Goal: Information Seeking & Learning: Find specific fact

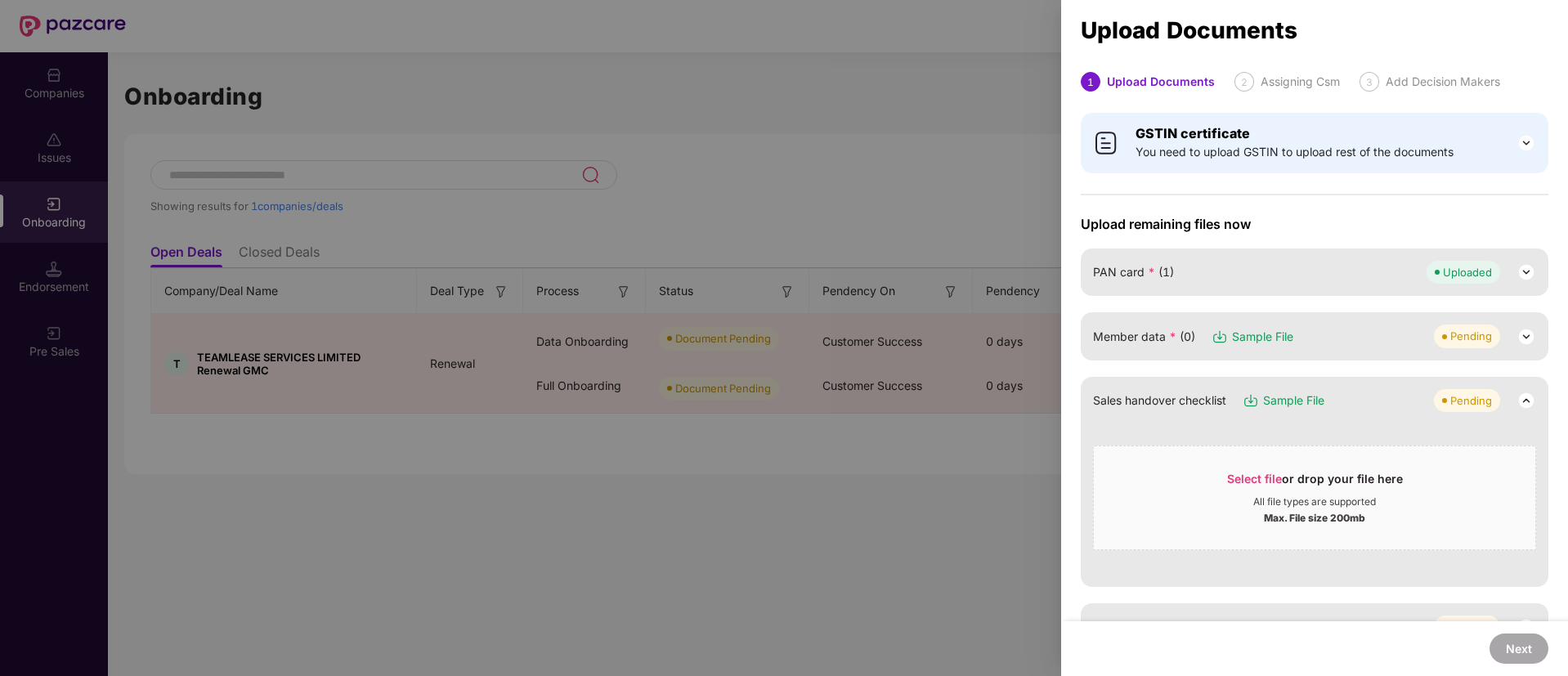
scroll to position [57, 0]
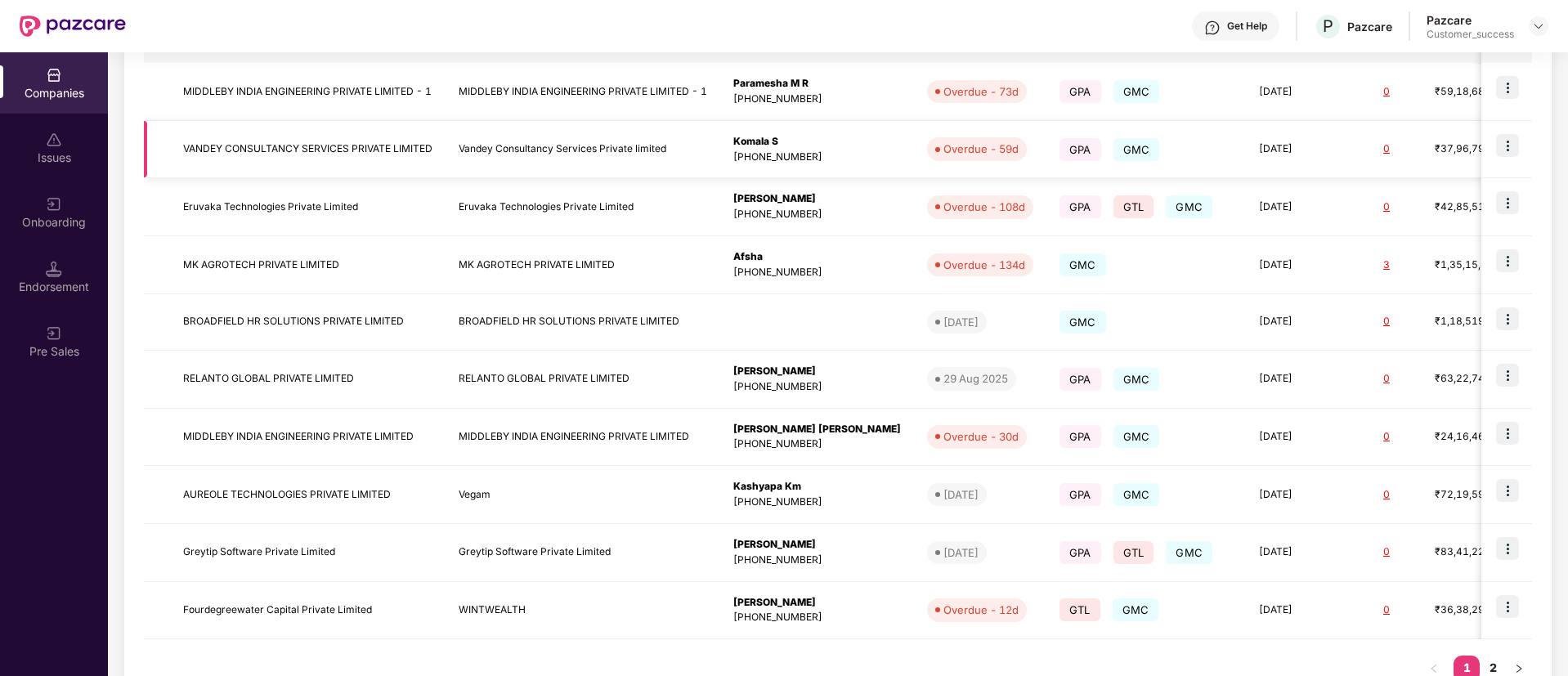
scroll to position [356, 0]
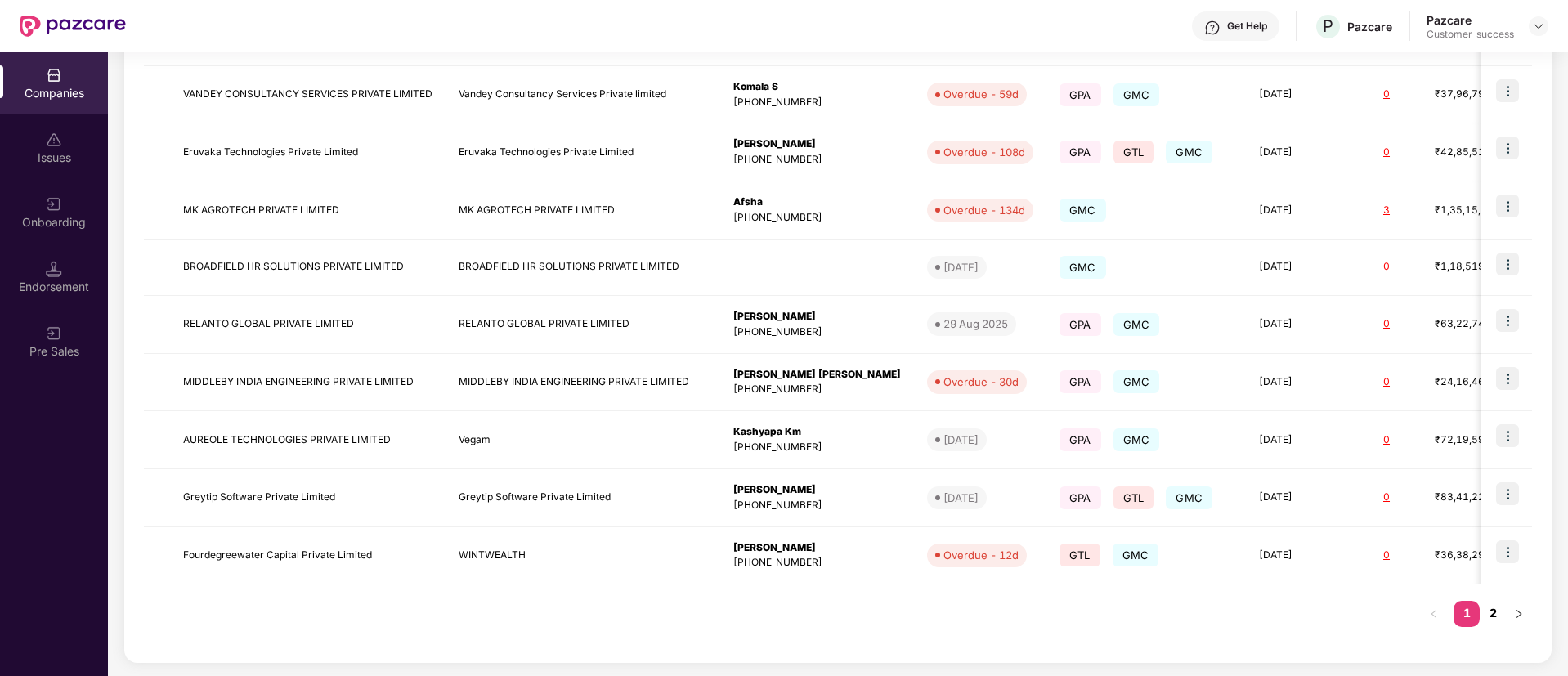
click at [1492, 608] on link "2" at bounding box center [1492, 612] width 26 height 25
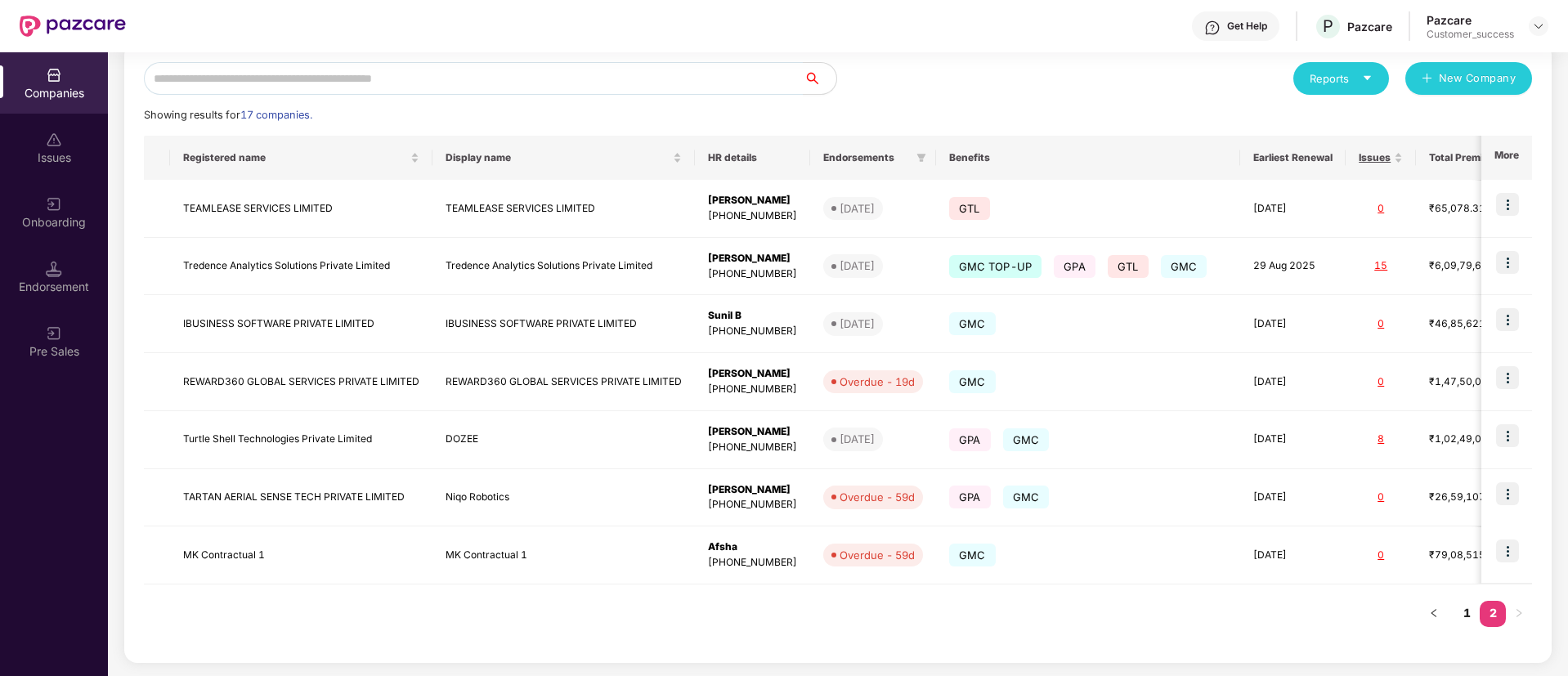
scroll to position [185, 0]
click at [1472, 616] on link "1" at bounding box center [1467, 612] width 26 height 25
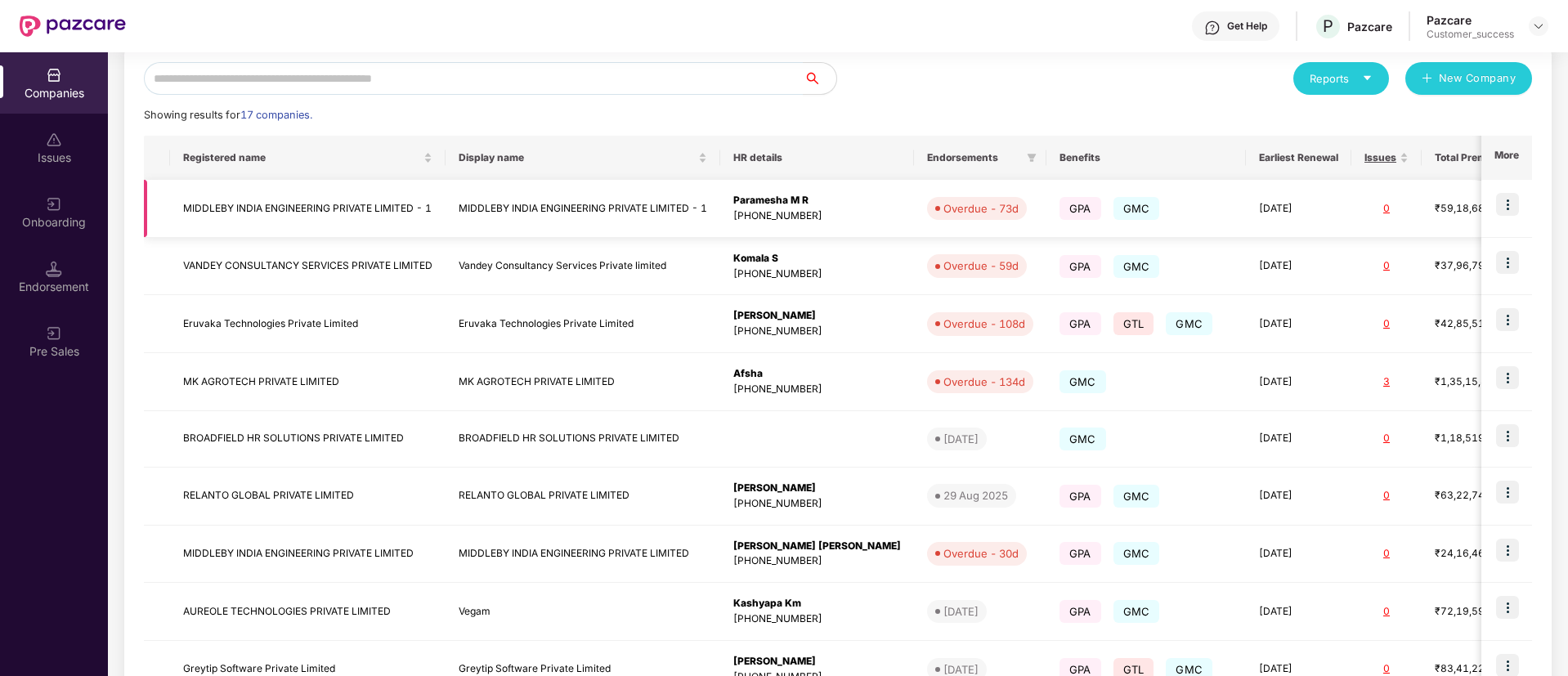
click at [1510, 204] on img at bounding box center [1507, 204] width 23 height 23
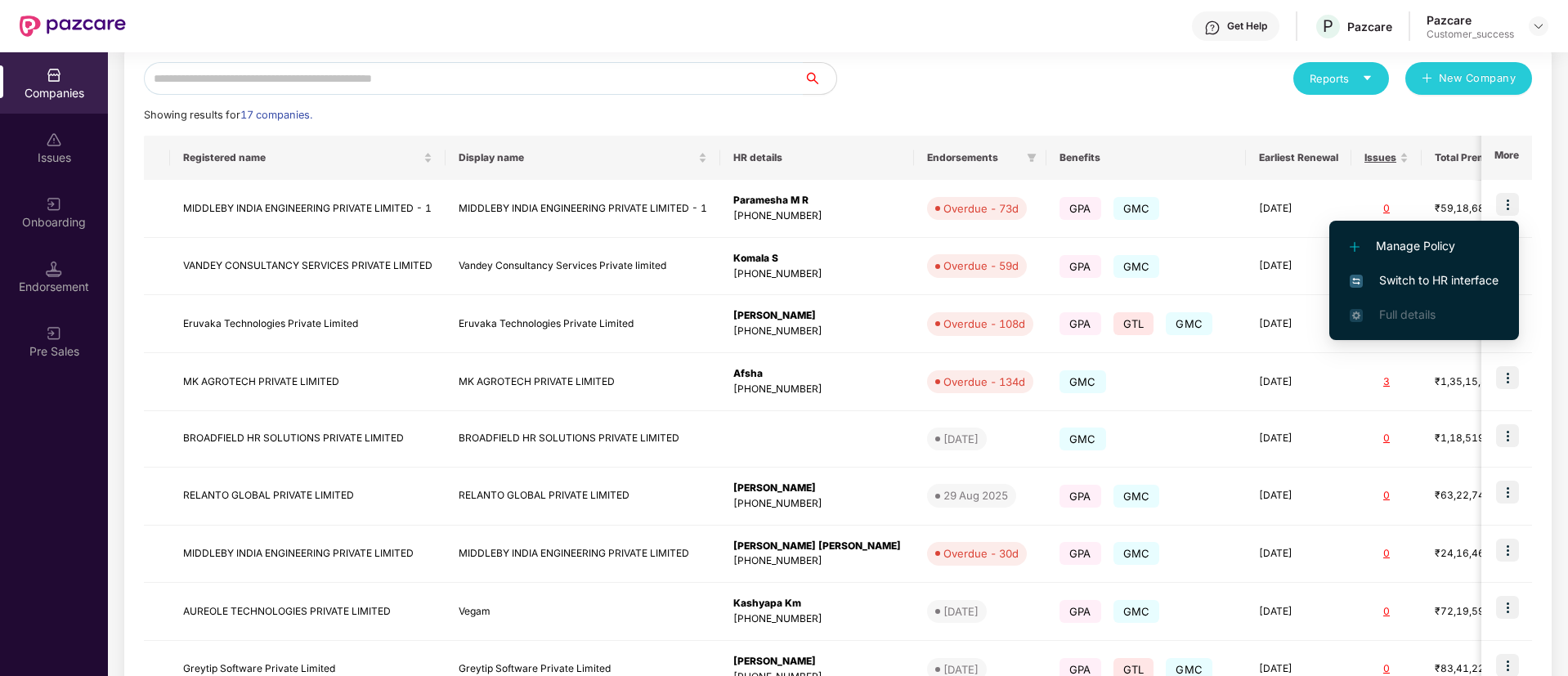
click at [1460, 291] on li "Switch to HR interface" at bounding box center [1424, 280] width 190 height 34
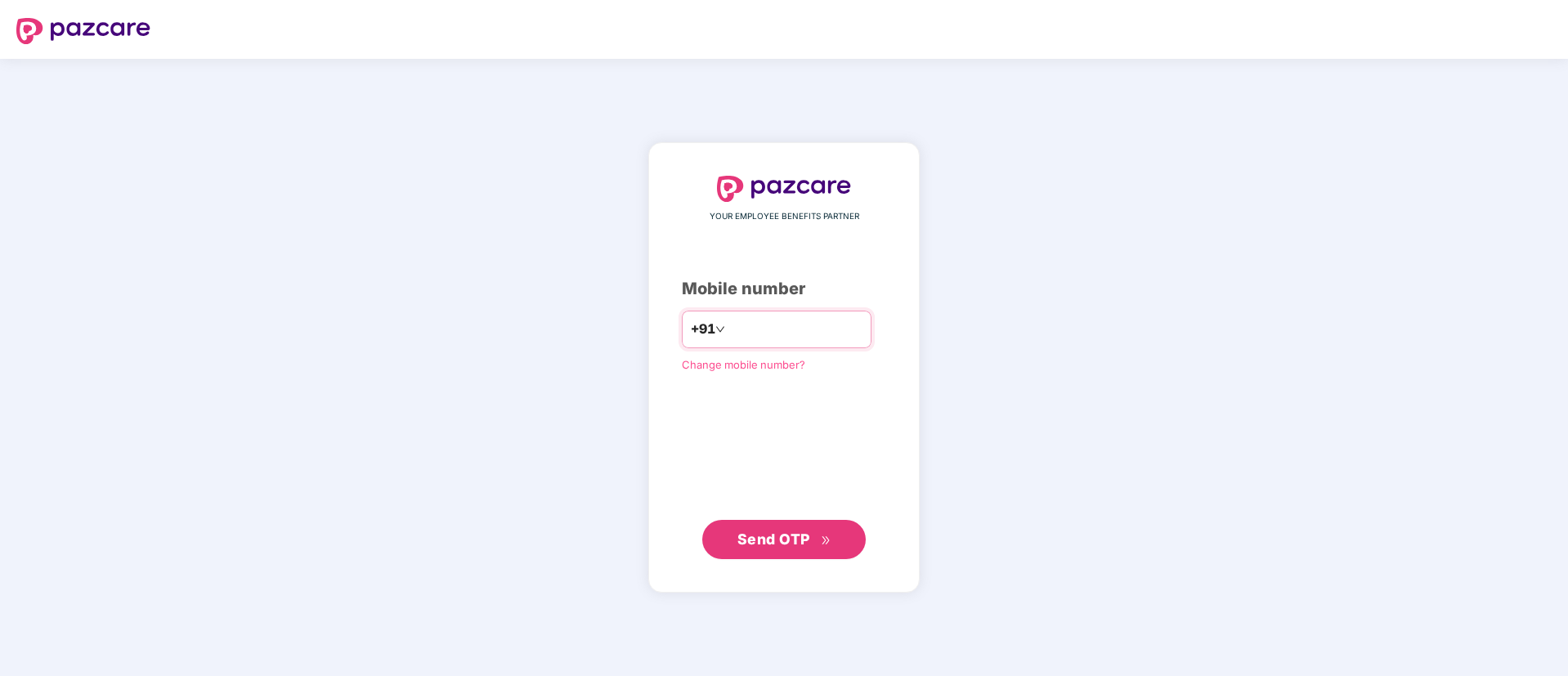
type input "*"
type input "**********"
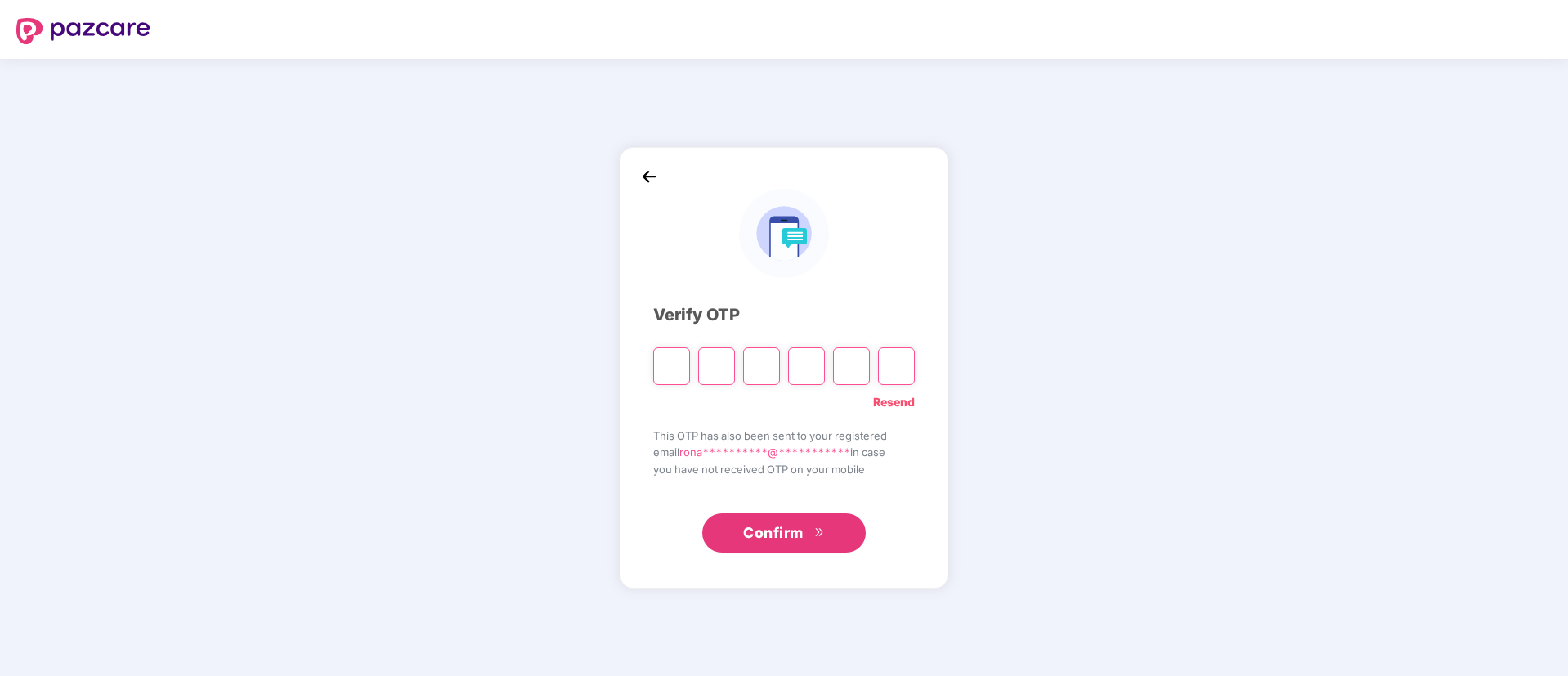
type input "*"
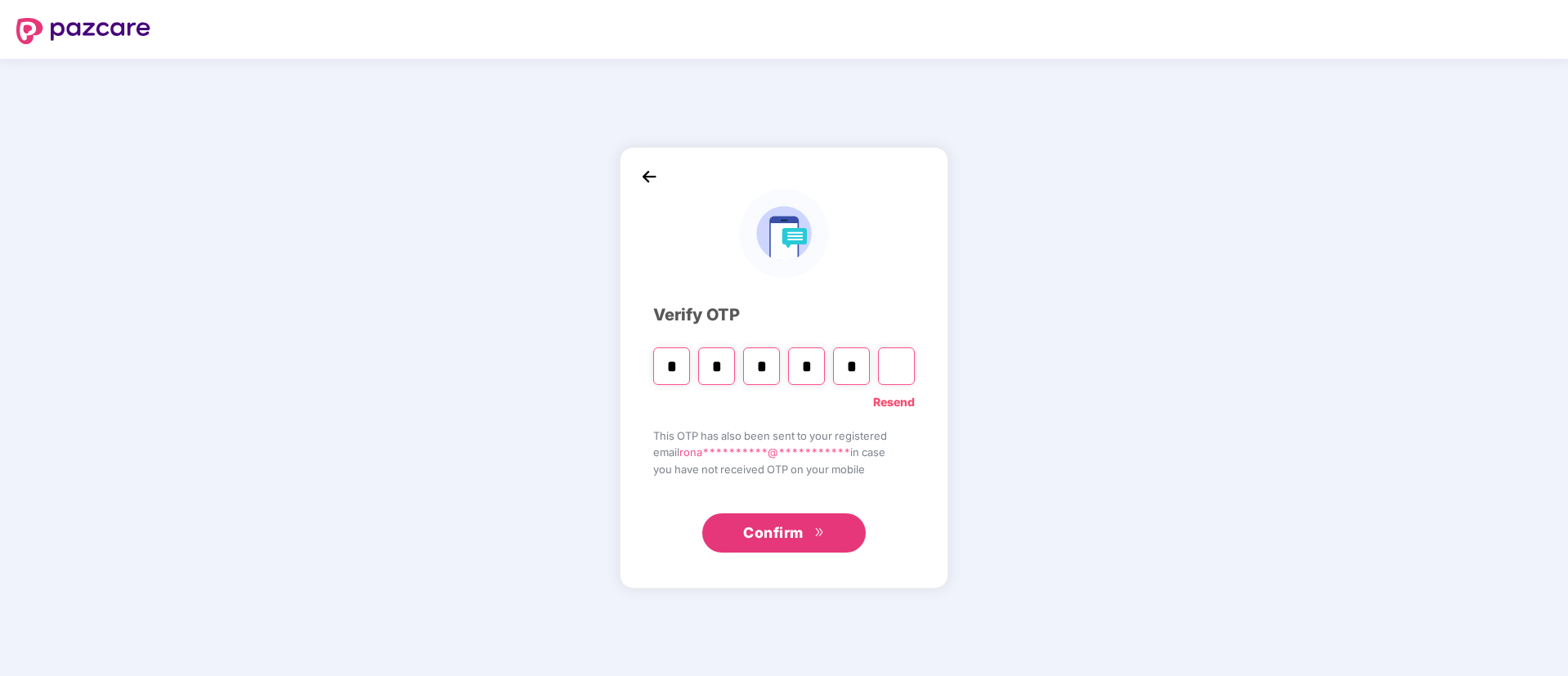
type input "*"
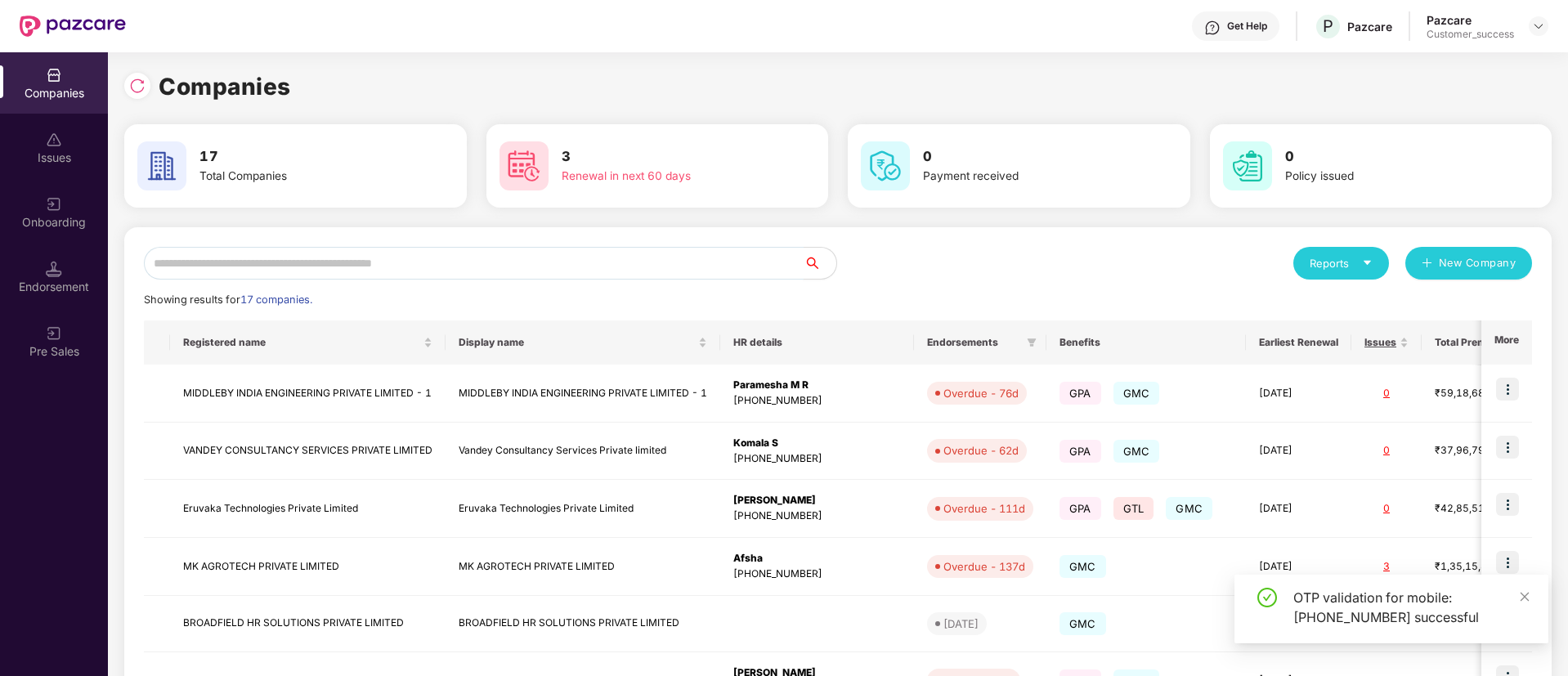
click at [604, 270] on input "text" at bounding box center [473, 263] width 660 height 33
click at [1509, 389] on img at bounding box center [1507, 389] width 23 height 23
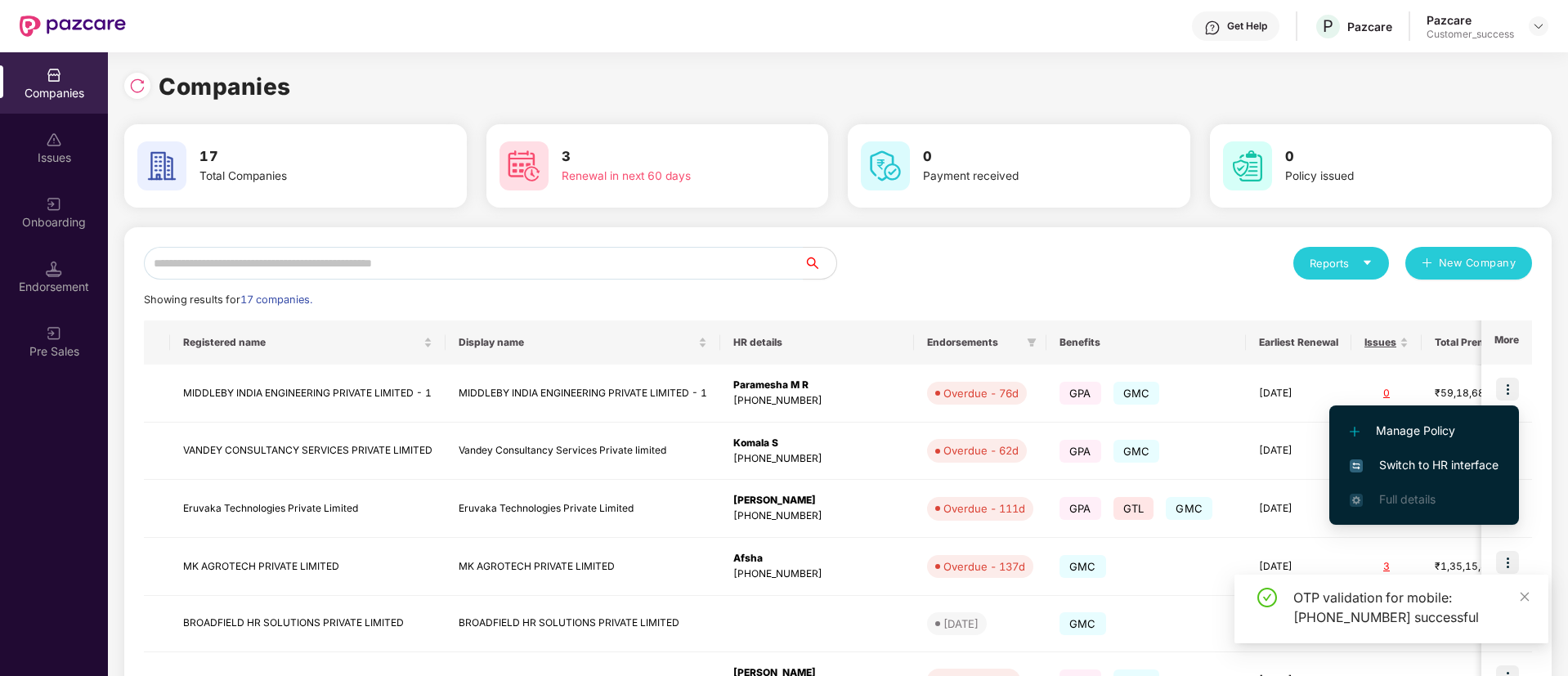
click at [1457, 462] on span "Switch to HR interface" at bounding box center [1424, 465] width 149 height 18
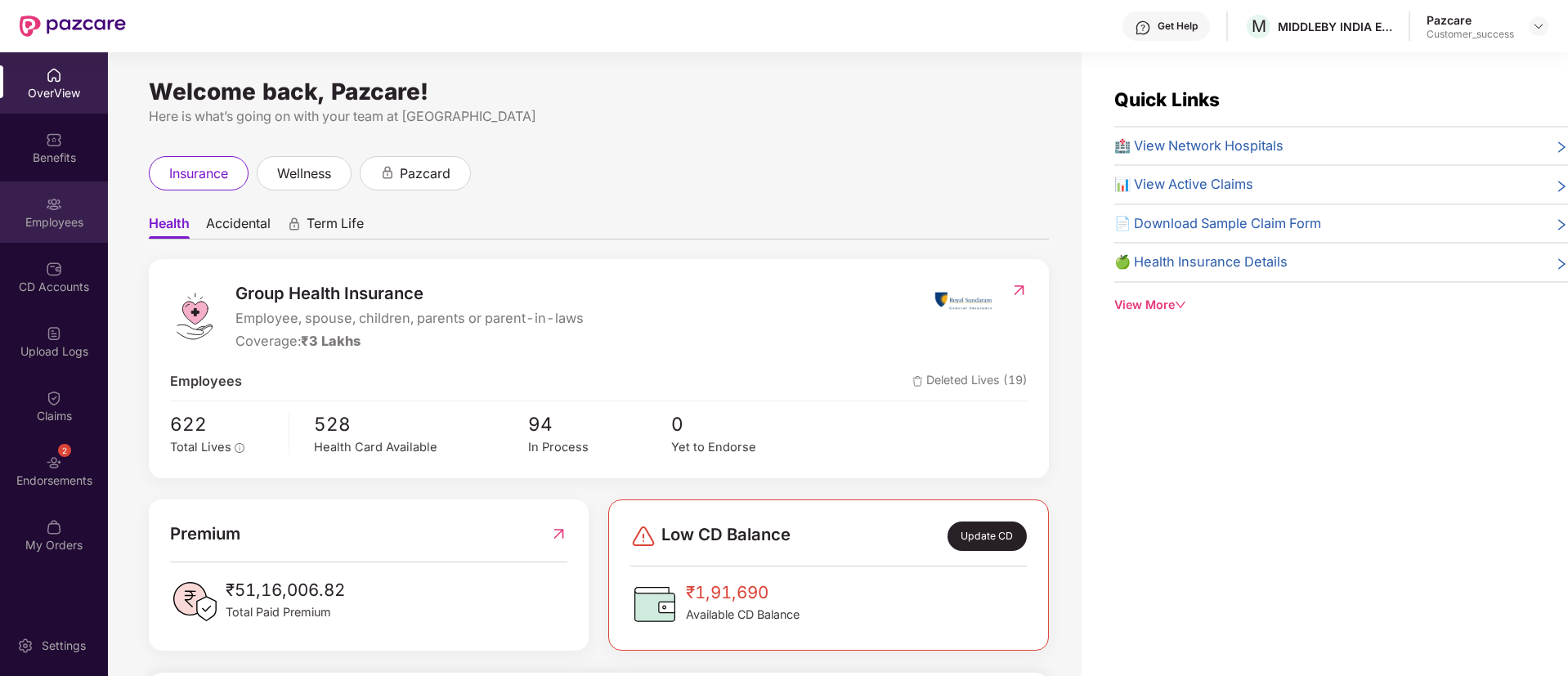
click at [70, 219] on div "Employees" at bounding box center [54, 222] width 108 height 16
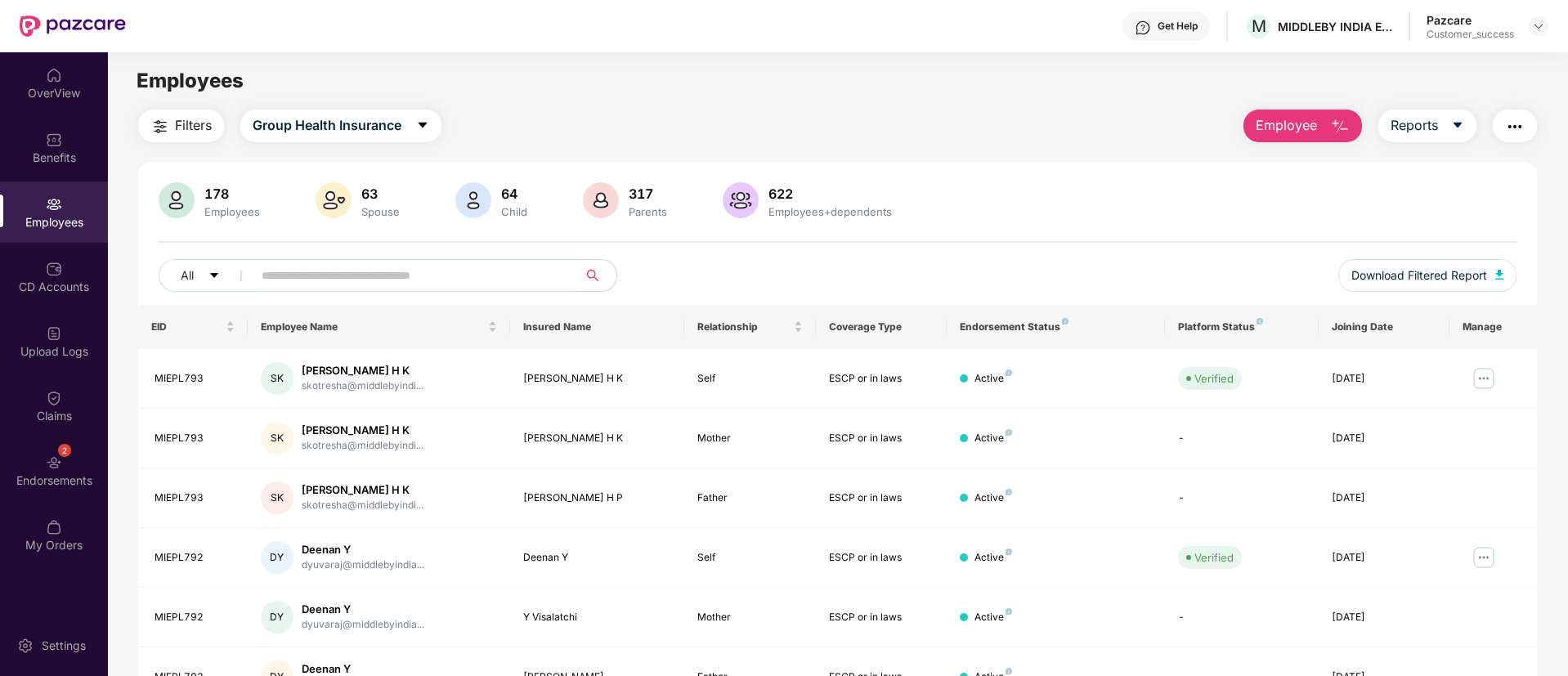
click at [367, 282] on input "text" at bounding box center [408, 275] width 294 height 25
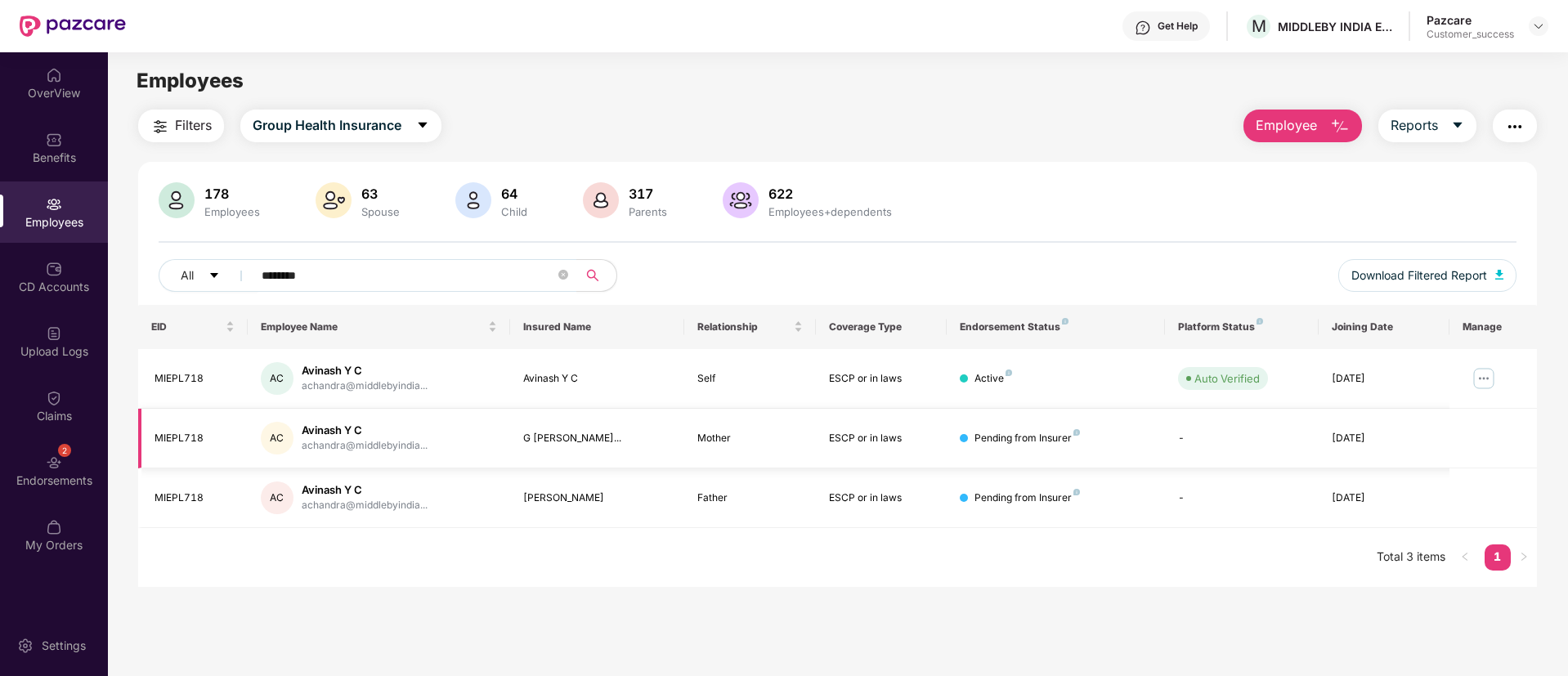
click at [192, 437] on div "MIEPL718" at bounding box center [194, 438] width 80 height 15
copy div "MIEPL718"
click at [452, 273] on input "********" at bounding box center [408, 275] width 294 height 25
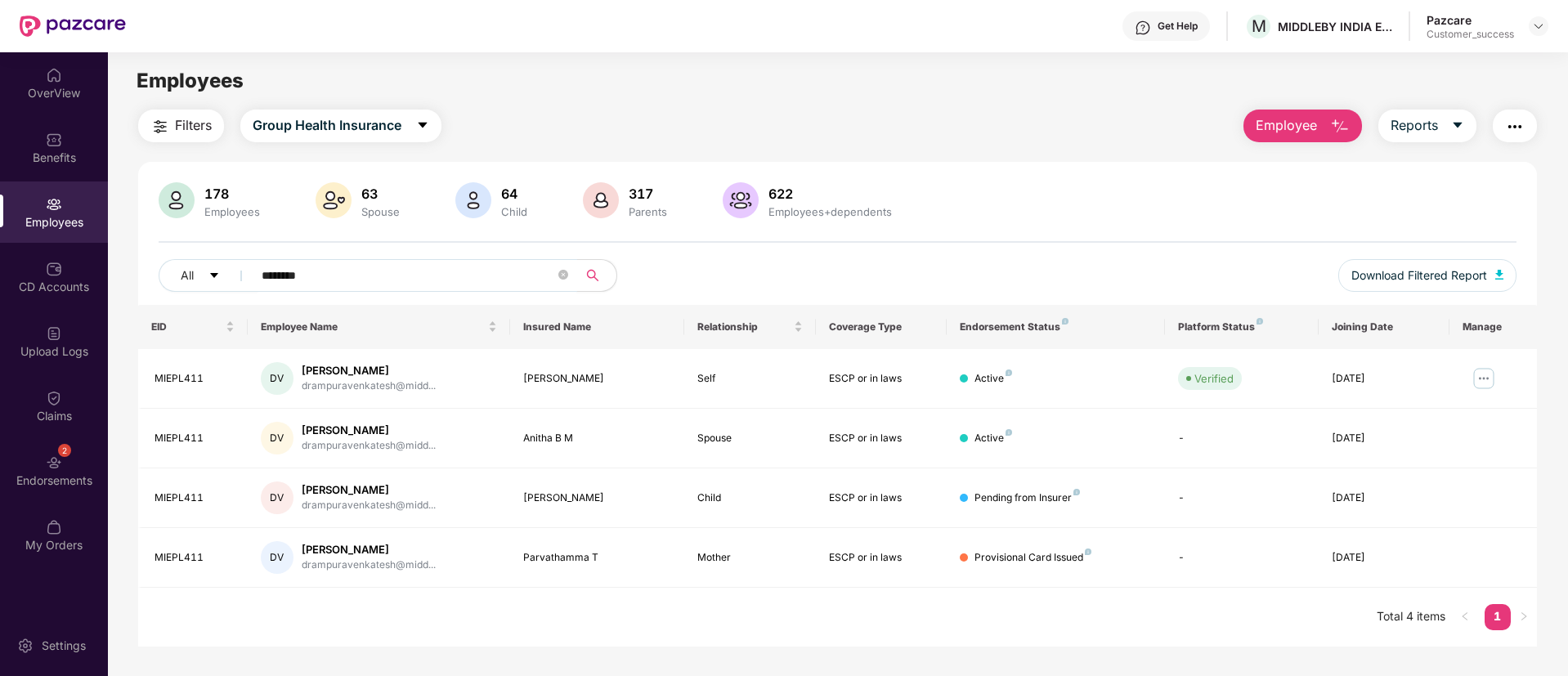
type input "********"
click at [733, 615] on div "EID Employee Name Insured Name Relationship Coverage Type Endorsement Status Pl…" at bounding box center [838, 476] width 1399 height 342
click at [1167, 26] on div "Get Help" at bounding box center [1177, 26] width 40 height 13
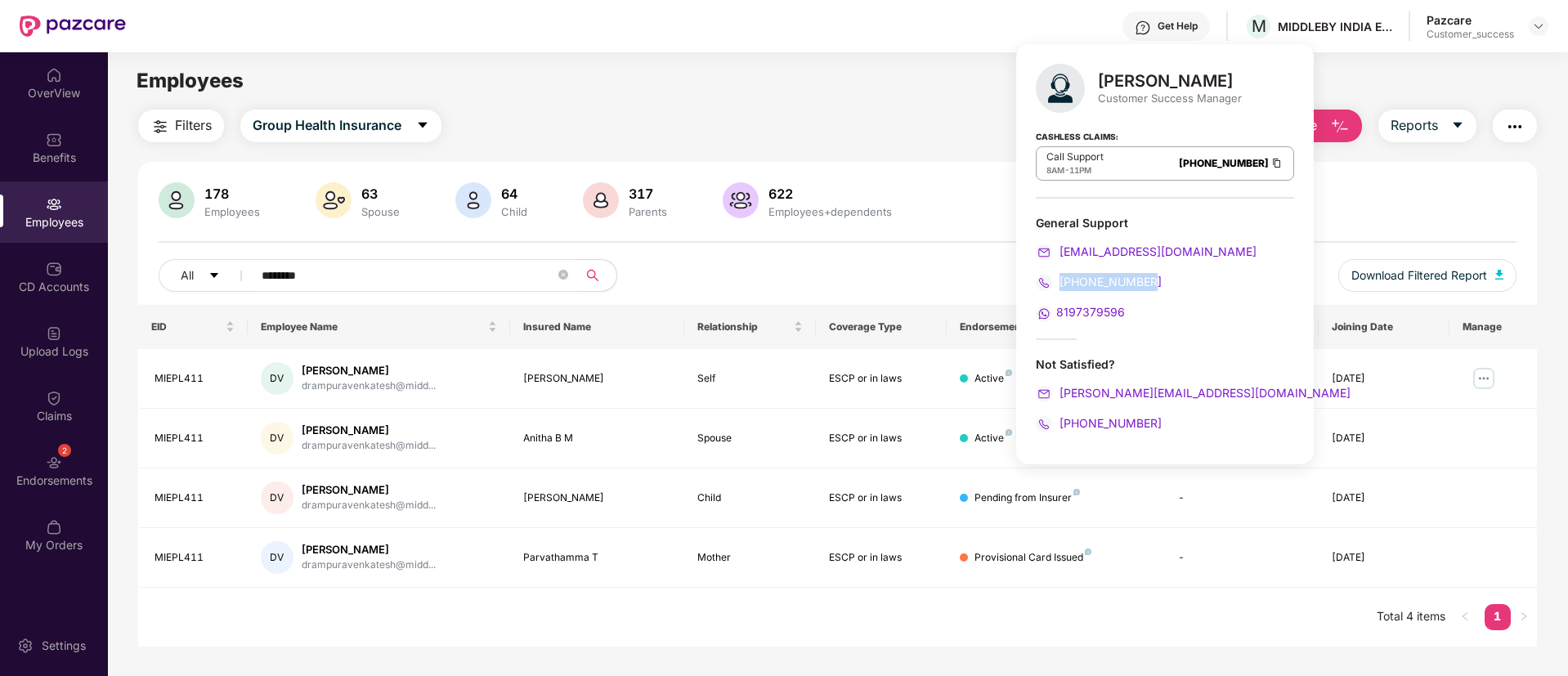
drag, startPoint x: 1149, startPoint y: 280, endPoint x: 1059, endPoint y: 278, distance: 90.0
click at [1059, 278] on div "080-3783-4753" at bounding box center [1165, 282] width 259 height 18
copy span "080-3783-4753"
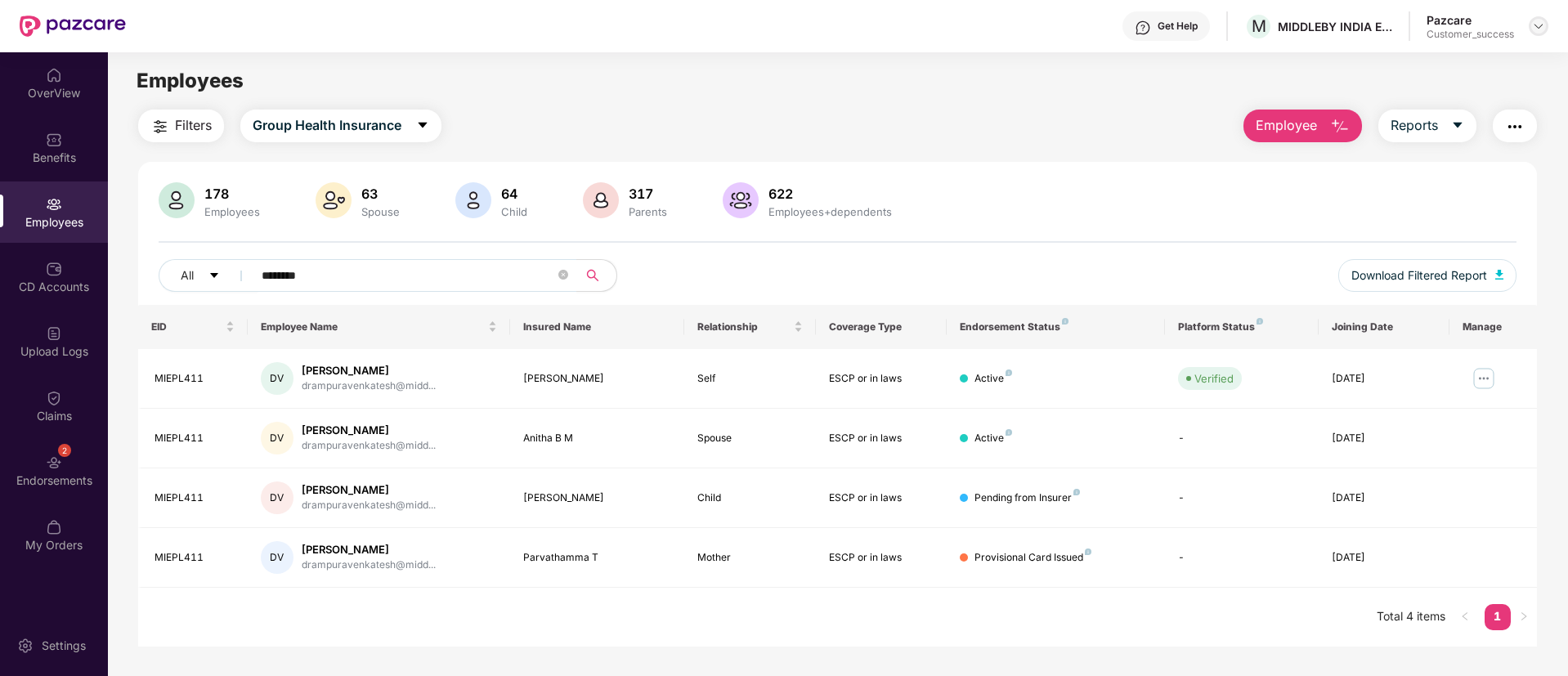
click at [1537, 23] on img at bounding box center [1538, 26] width 13 height 13
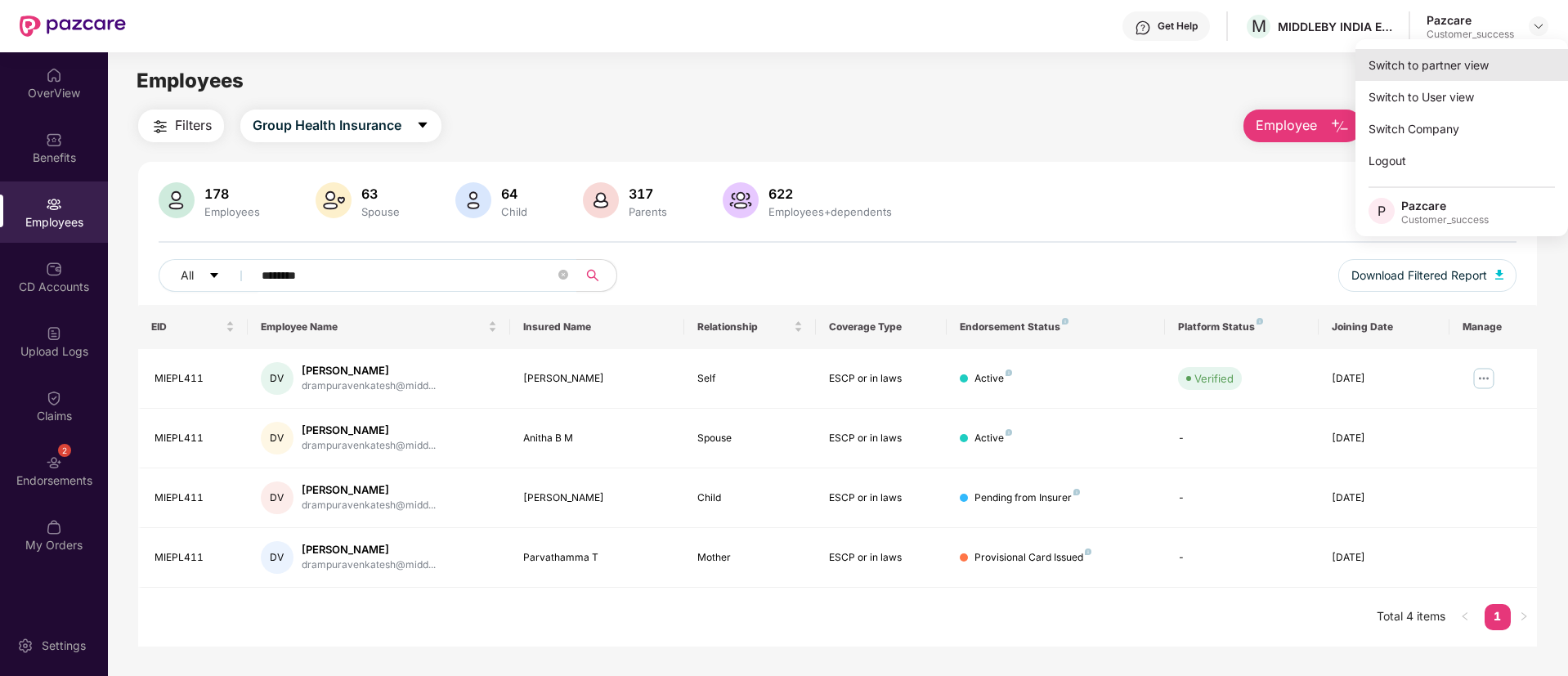
click at [1449, 62] on div "Switch to partner view" at bounding box center [1461, 64] width 212 height 32
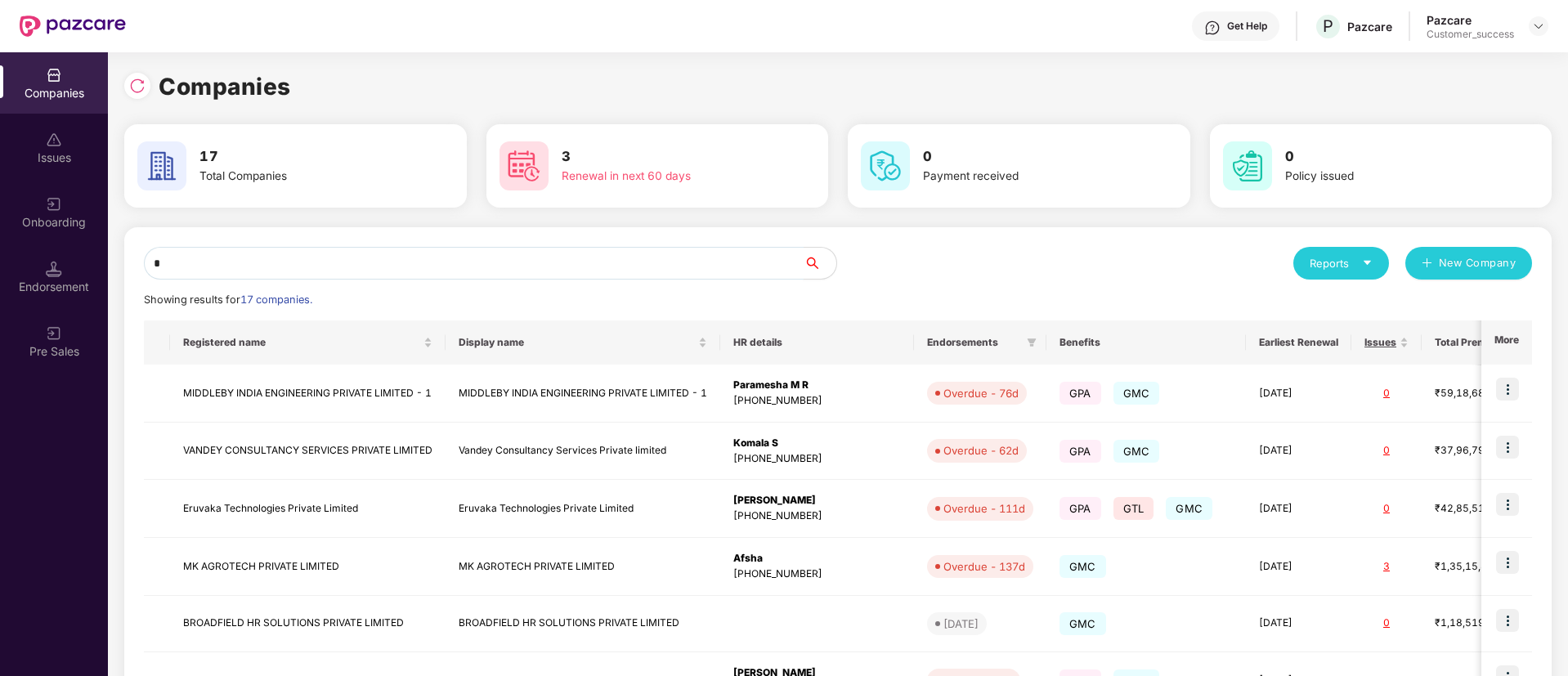
click at [598, 268] on input "*" at bounding box center [473, 263] width 660 height 33
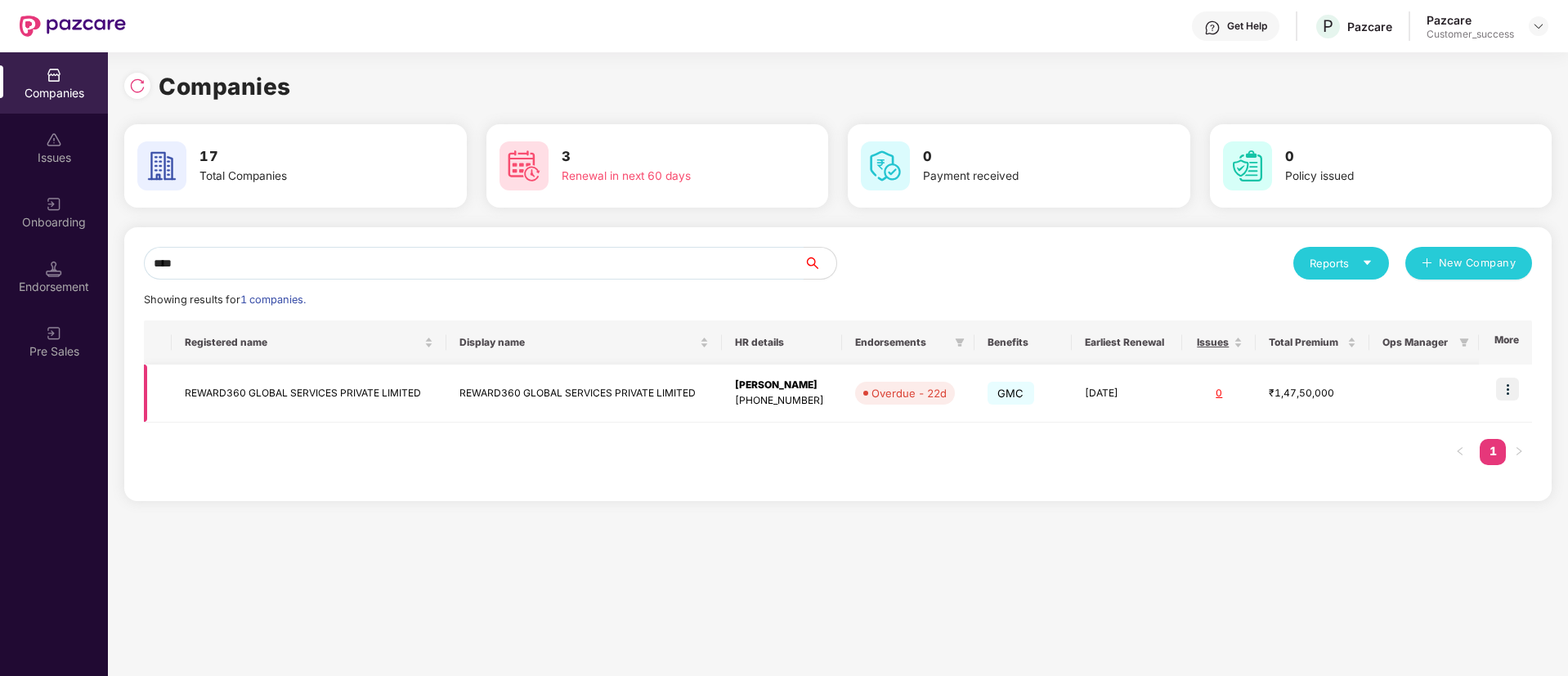
type input "****"
click at [1497, 393] on td at bounding box center [1505, 393] width 53 height 58
click at [1510, 396] on img at bounding box center [1507, 389] width 23 height 23
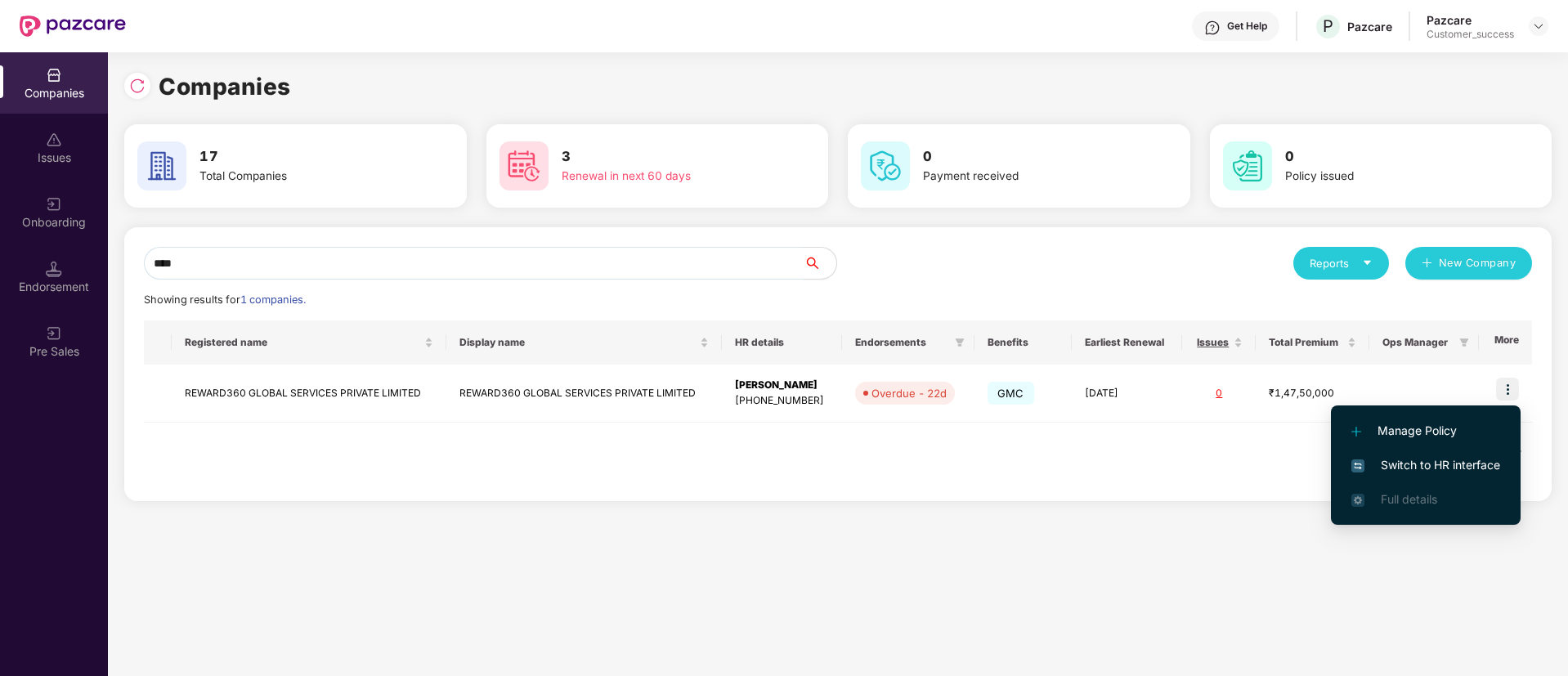
click at [1449, 448] on li "Switch to HR interface" at bounding box center [1425, 465] width 190 height 34
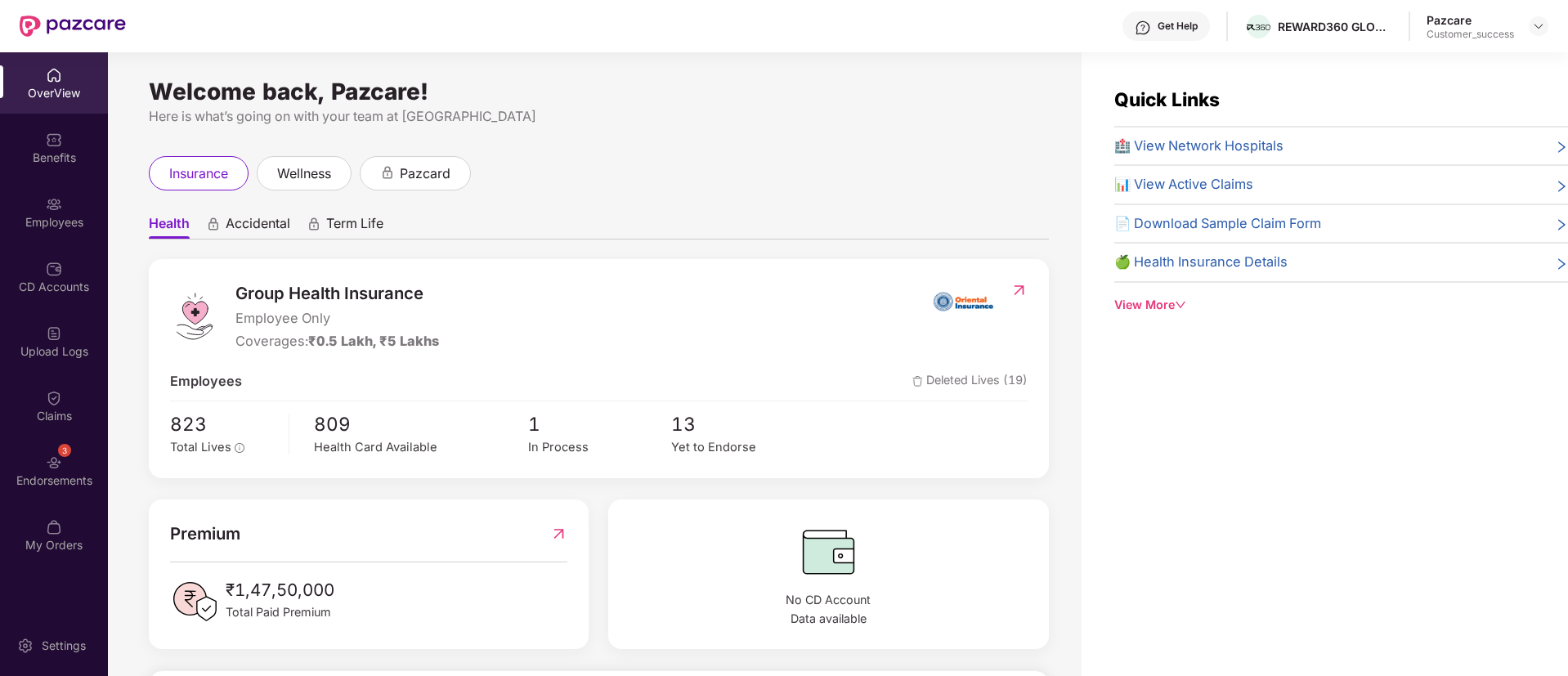
click at [73, 215] on div "Employees" at bounding box center [54, 222] width 108 height 16
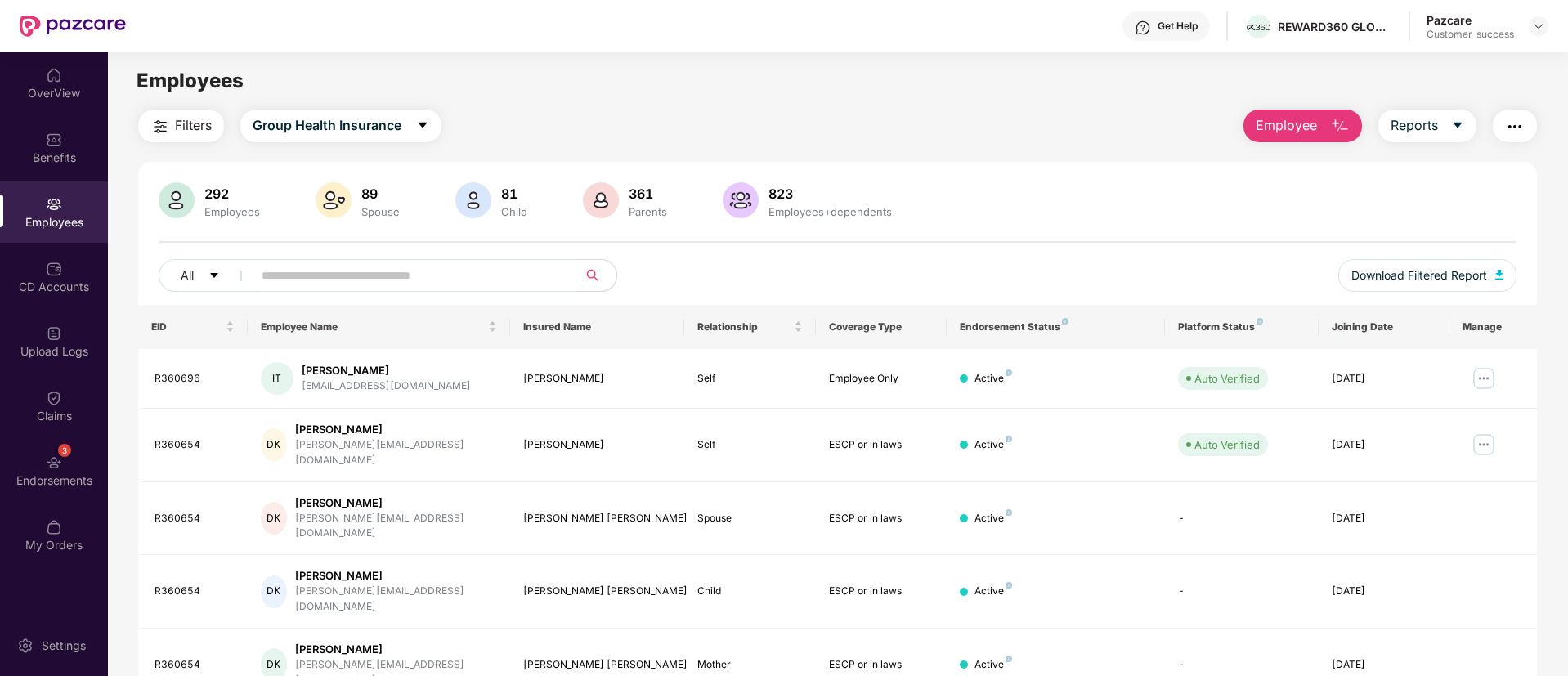
click at [186, 123] on span "Filters" at bounding box center [193, 125] width 37 height 21
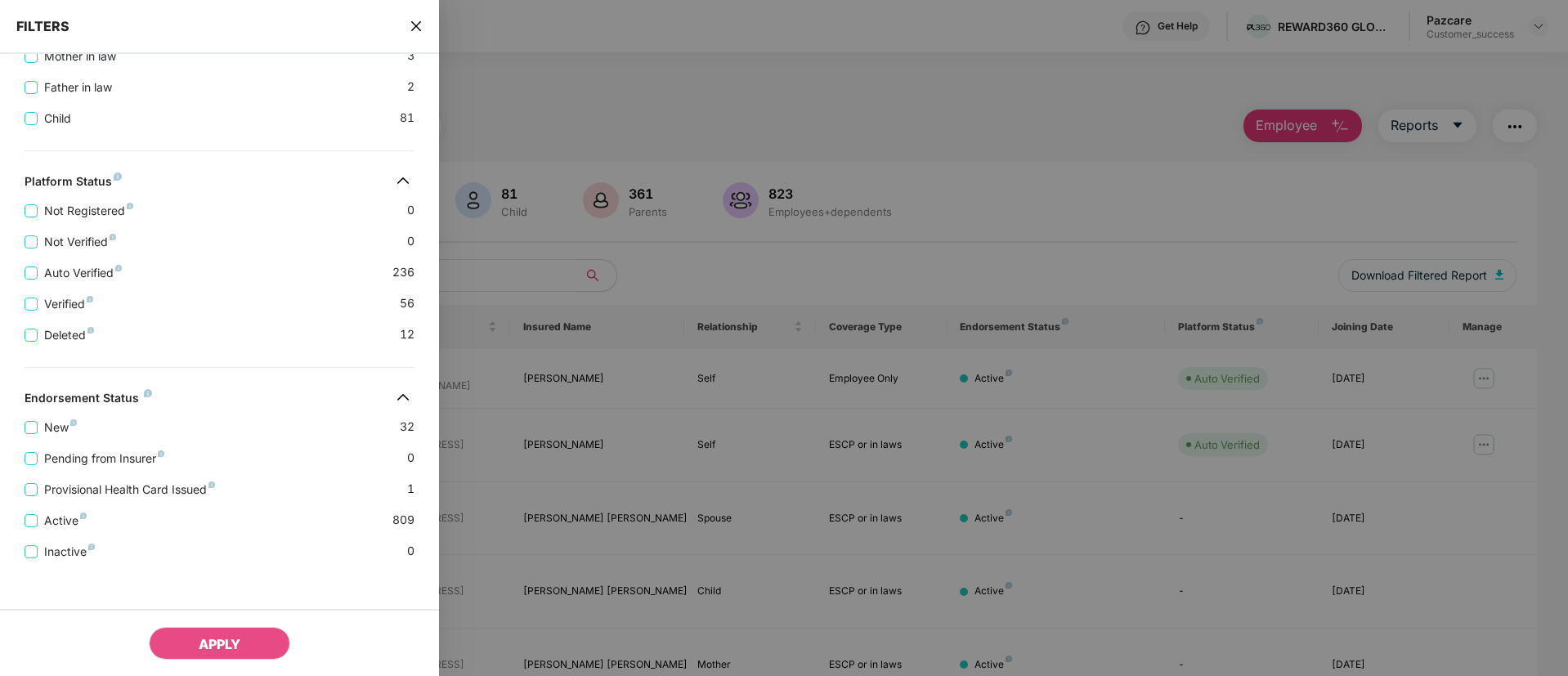
scroll to position [483, 0]
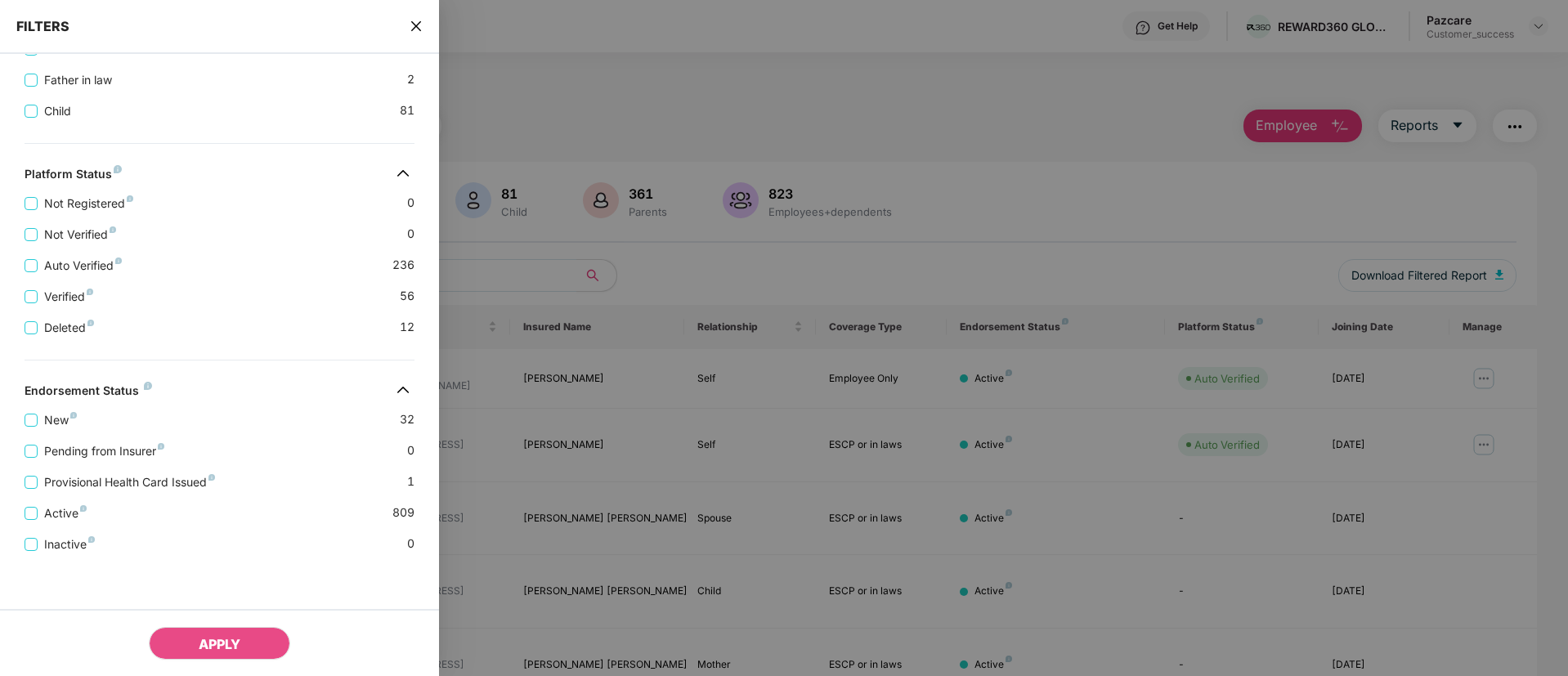
click at [306, 412] on div "New 32" at bounding box center [220, 413] width 390 height 31
click at [66, 416] on span "New" at bounding box center [60, 420] width 46 height 18
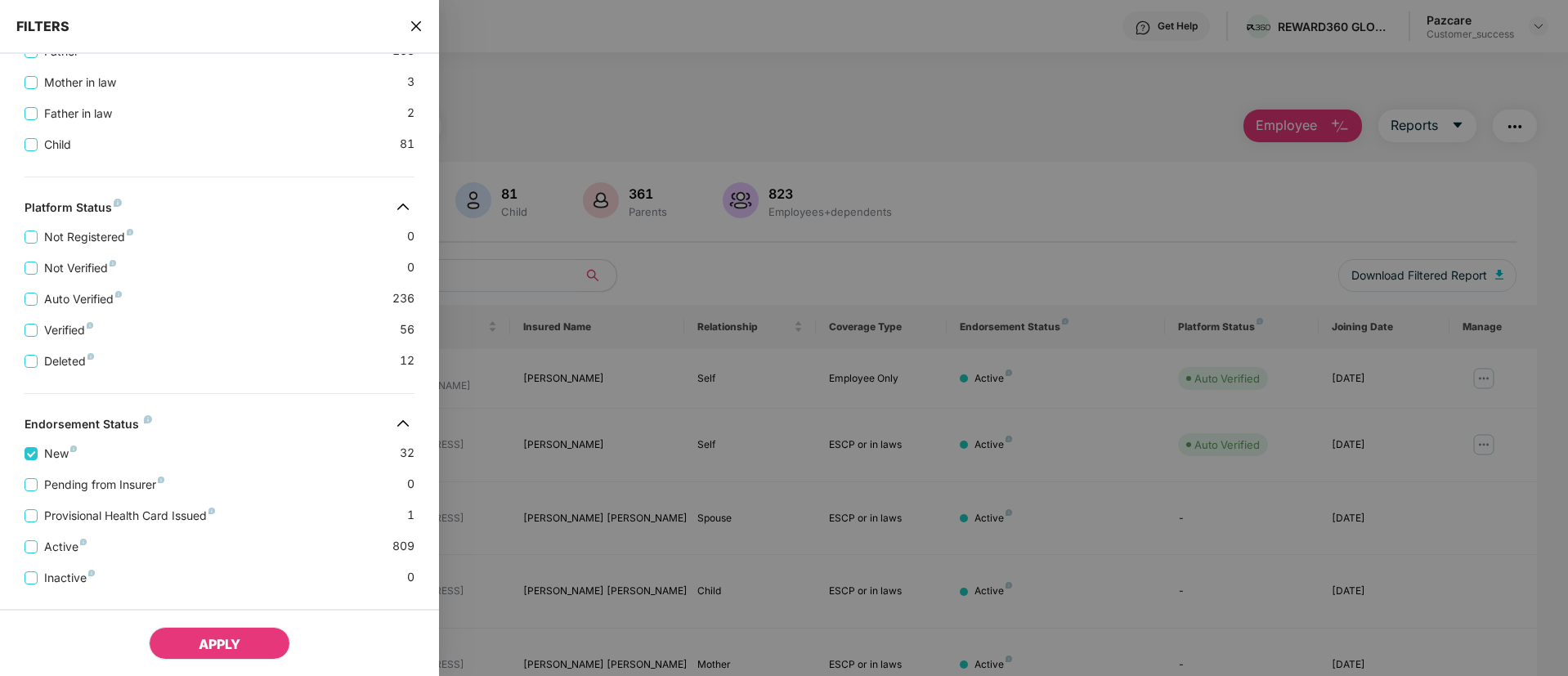
click at [189, 642] on button "APPLY" at bounding box center [219, 643] width 142 height 33
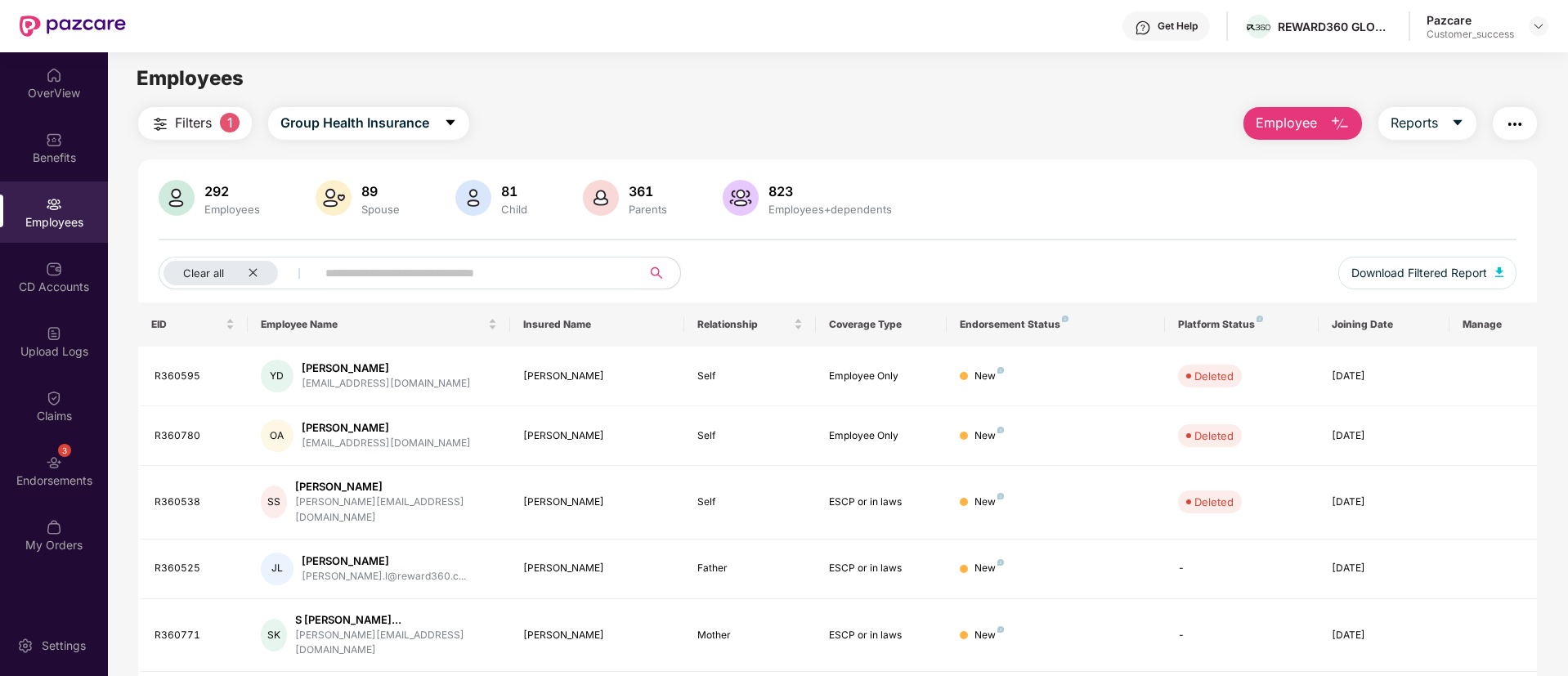
scroll to position [0, 0]
click at [250, 270] on icon "close" at bounding box center [253, 275] width 10 height 10
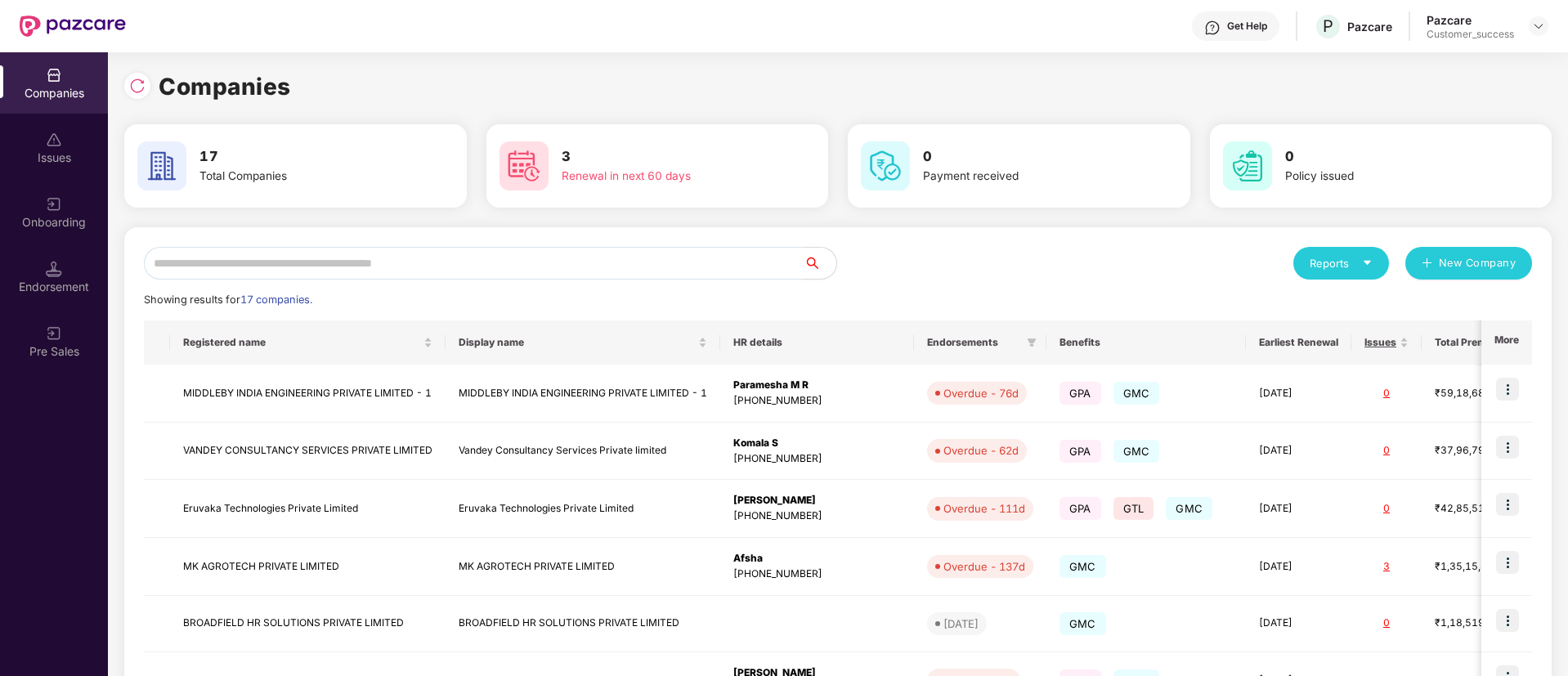
click at [644, 254] on input "text" at bounding box center [473, 263] width 660 height 33
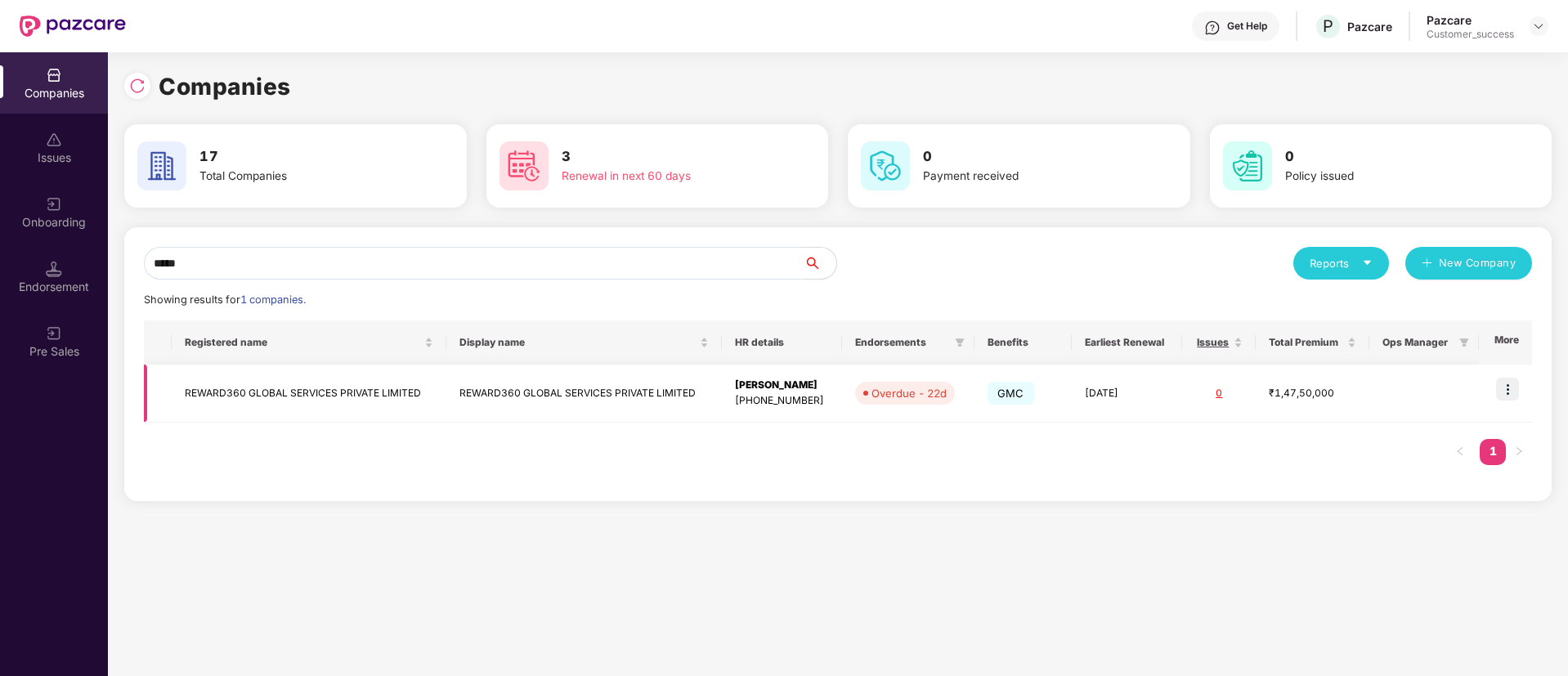
type input "*****"
click at [509, 408] on td "REWARD360 GLOBAL SERVICES PRIVATE LIMITED" at bounding box center [584, 393] width 276 height 58
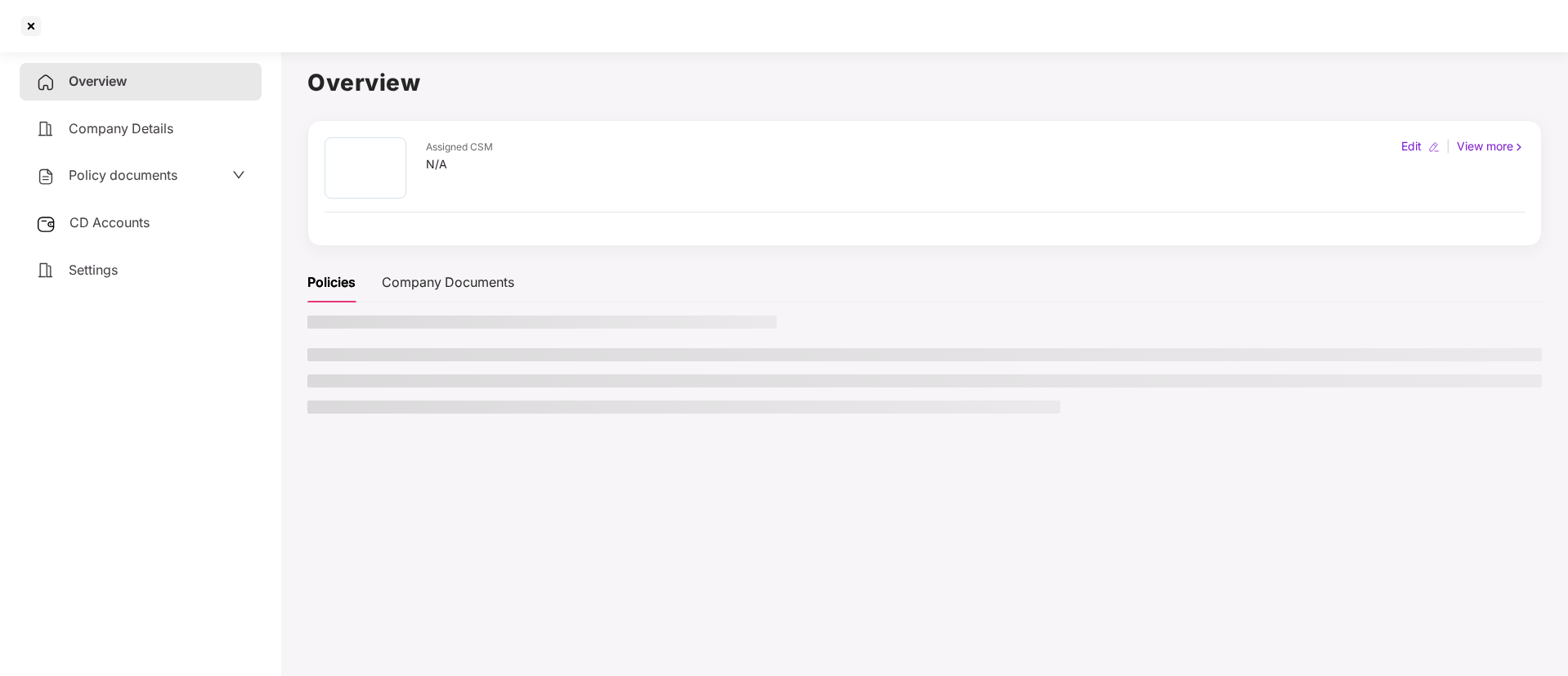
click at [509, 408] on li at bounding box center [684, 406] width 753 height 13
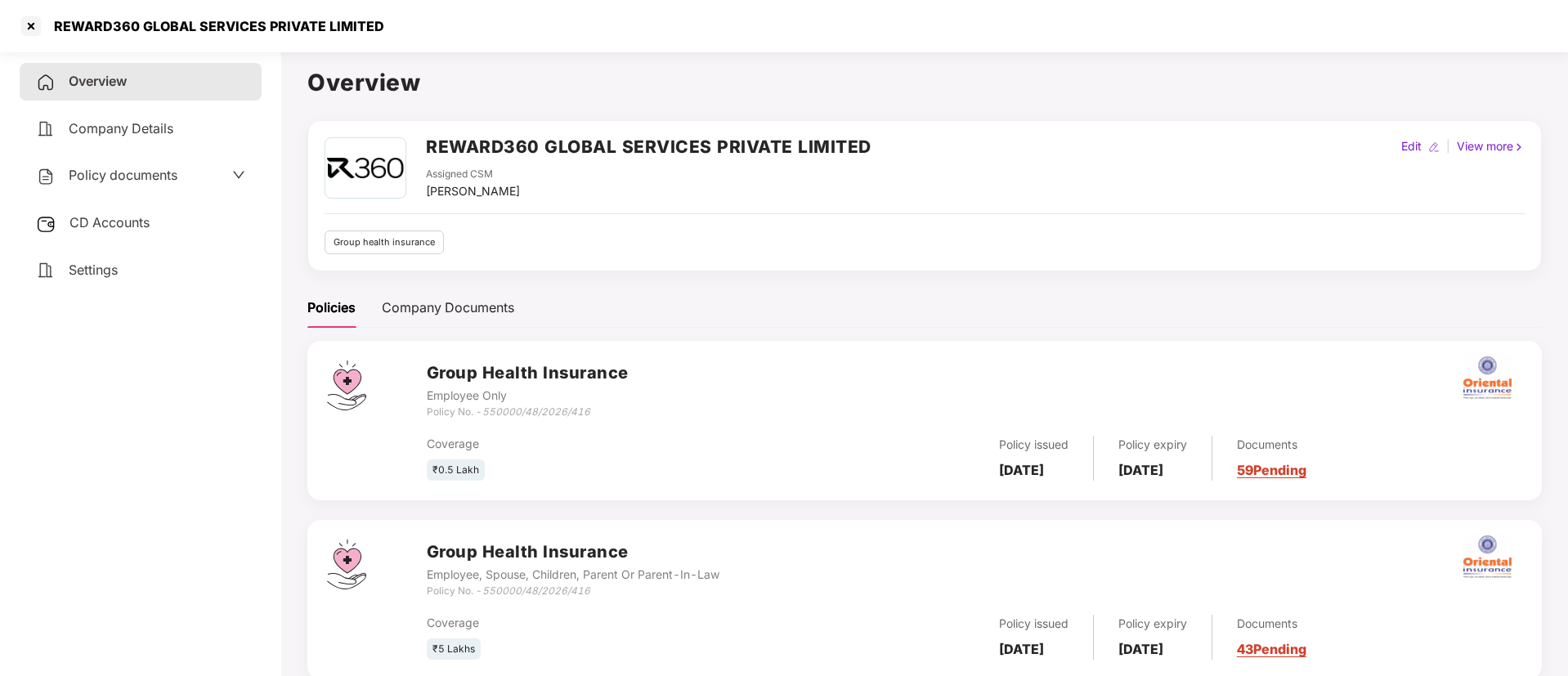
click at [184, 185] on div "Policy documents" at bounding box center [141, 175] width 210 height 21
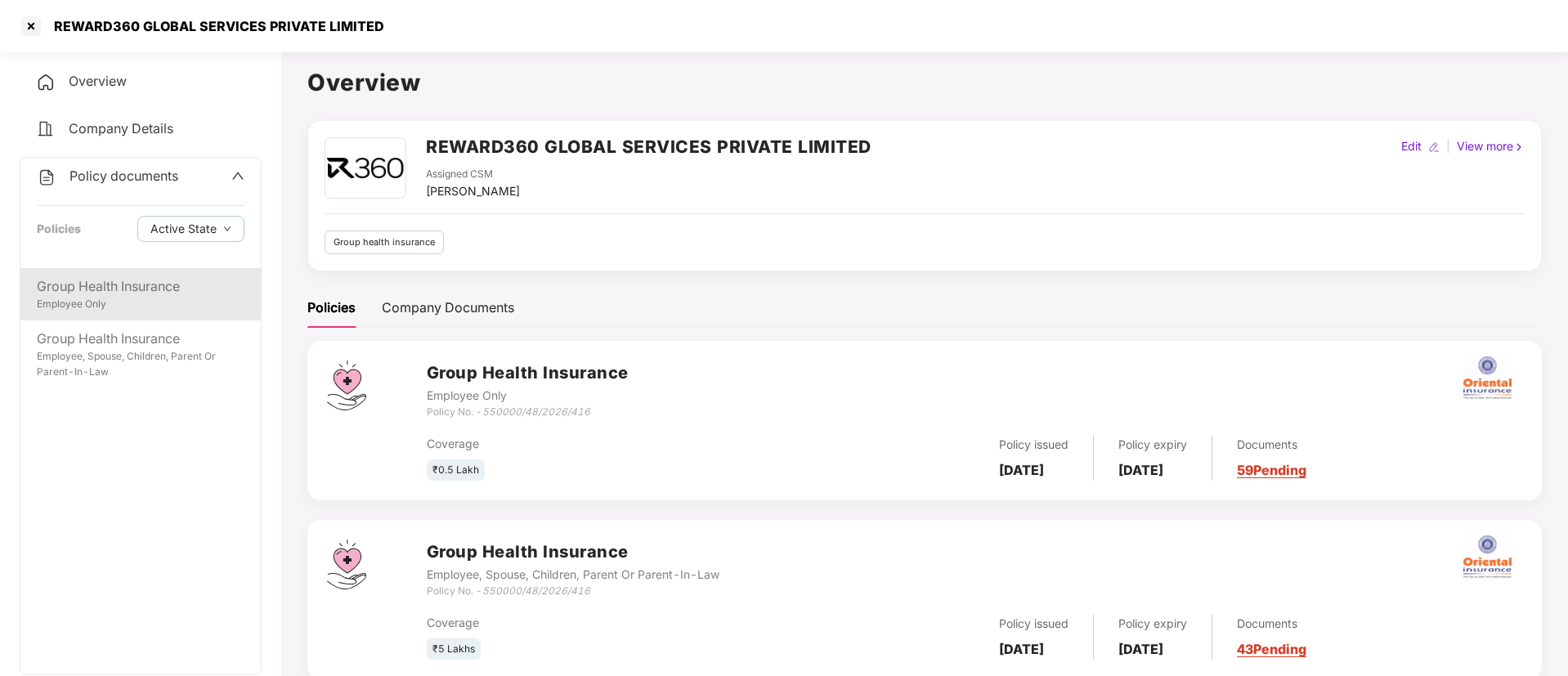
click at [176, 292] on div "Group Health Insurance" at bounding box center [141, 287] width 208 height 21
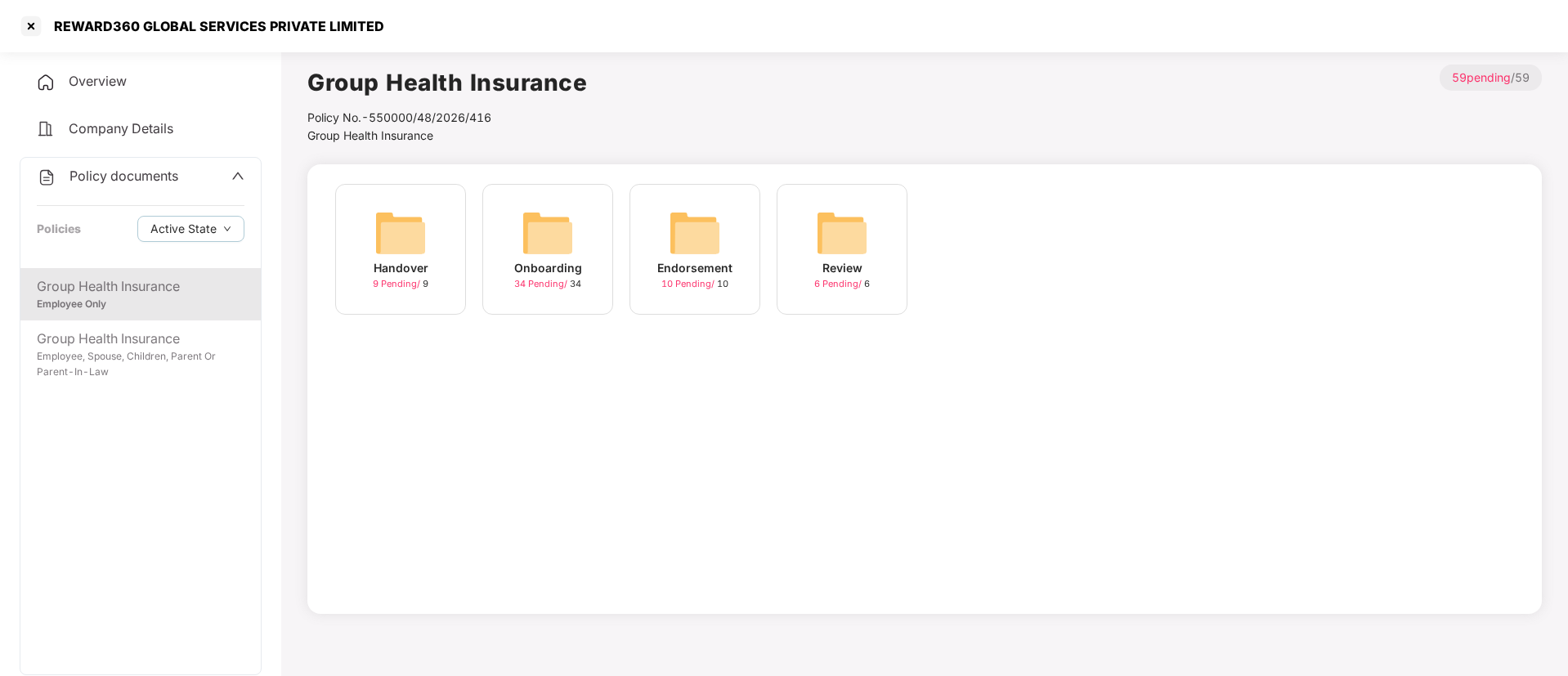
click at [591, 271] on div "Onboarding 34 Pending / 34" at bounding box center [547, 249] width 131 height 131
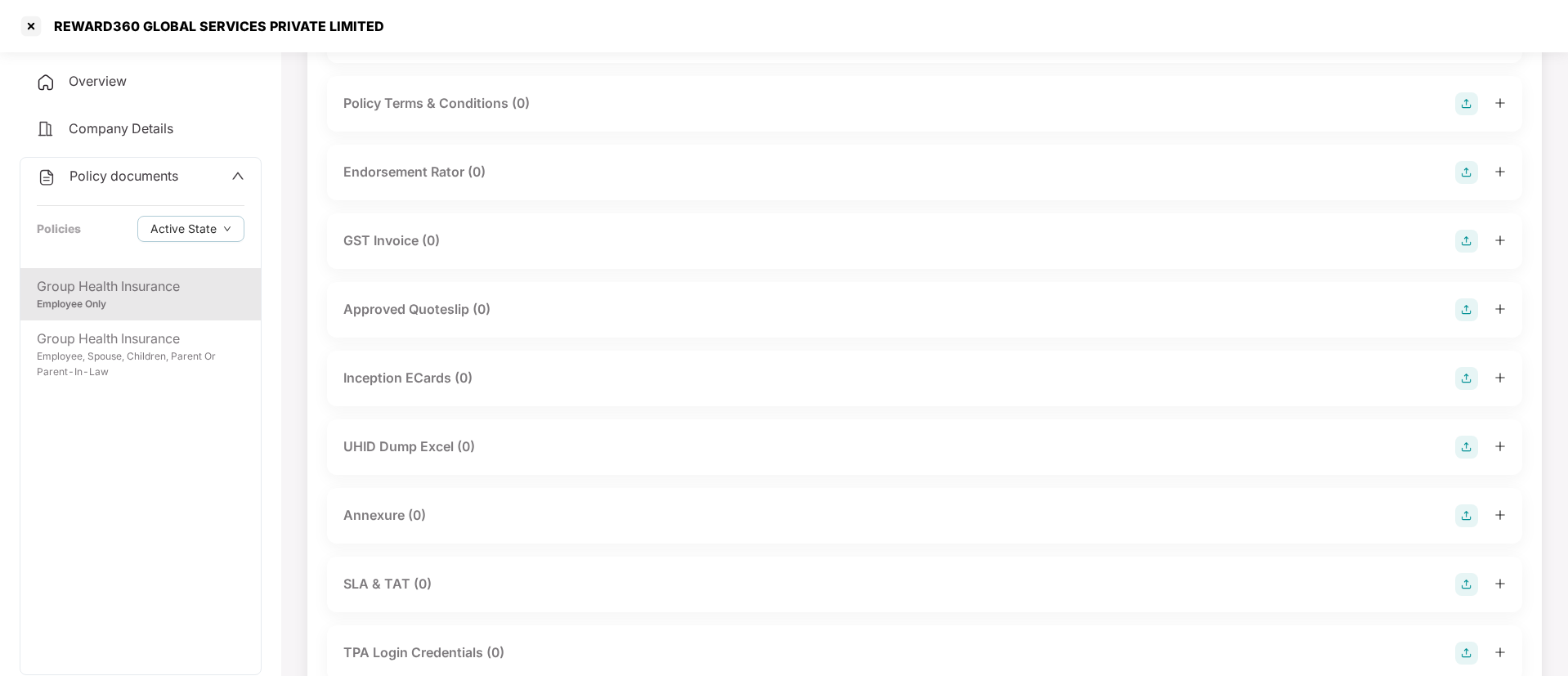
scroll to position [253, 0]
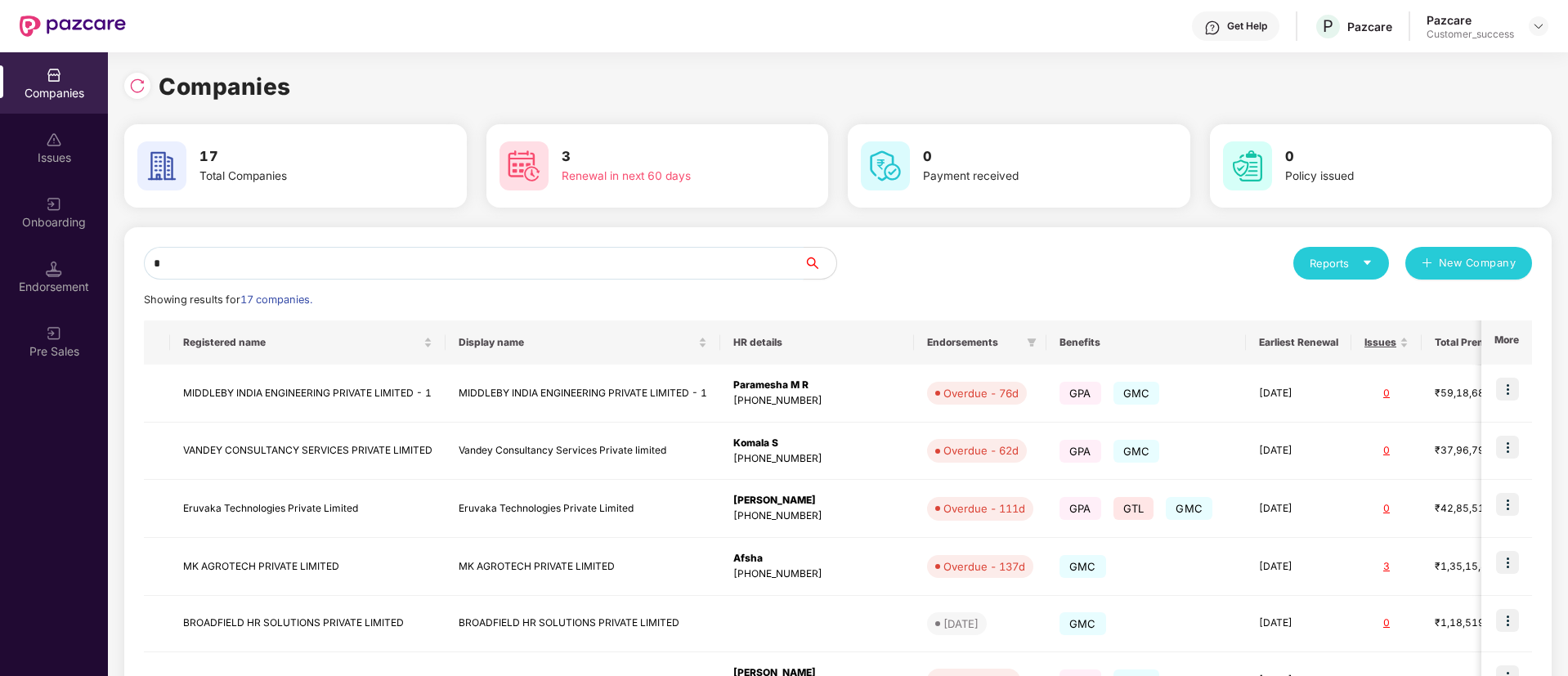
click at [444, 251] on input "*" at bounding box center [473, 263] width 660 height 33
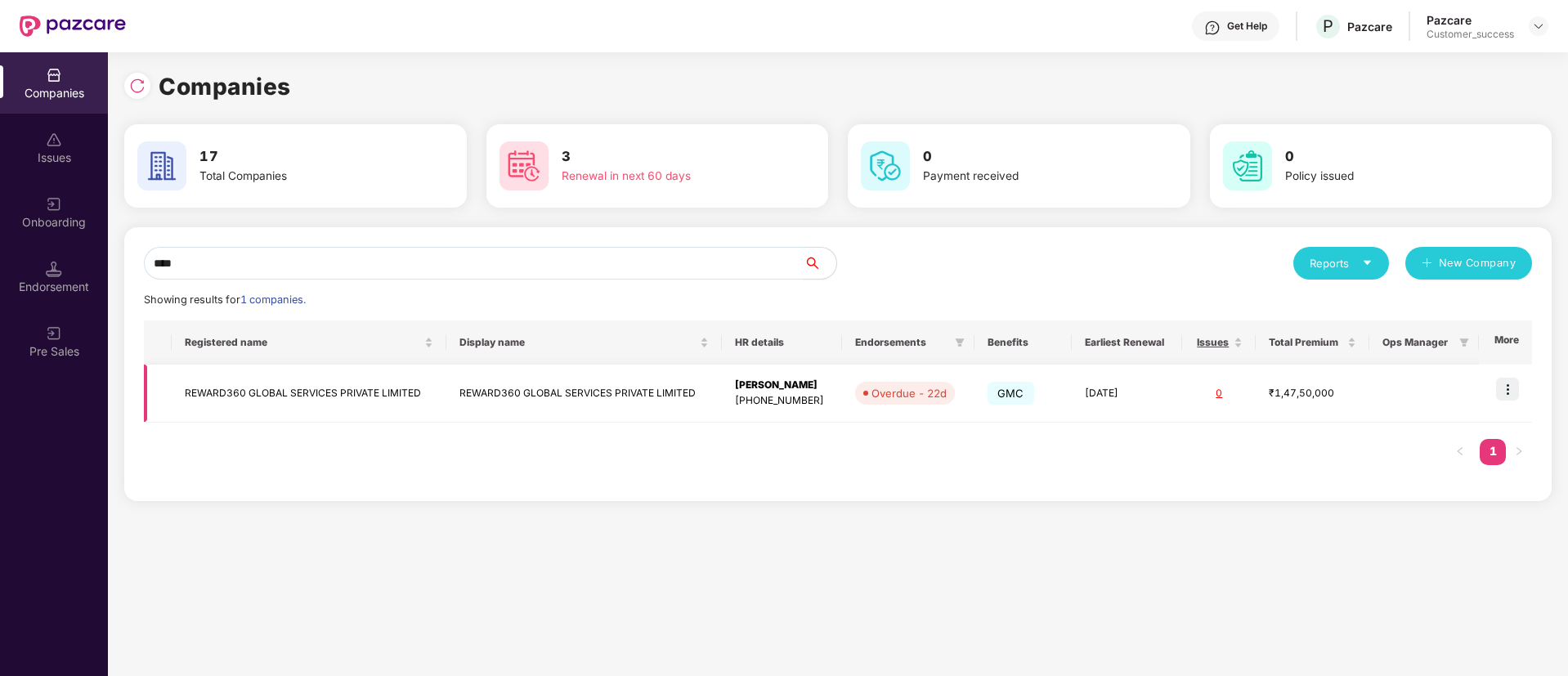
type input "****"
click at [1515, 392] on img at bounding box center [1507, 389] width 23 height 23
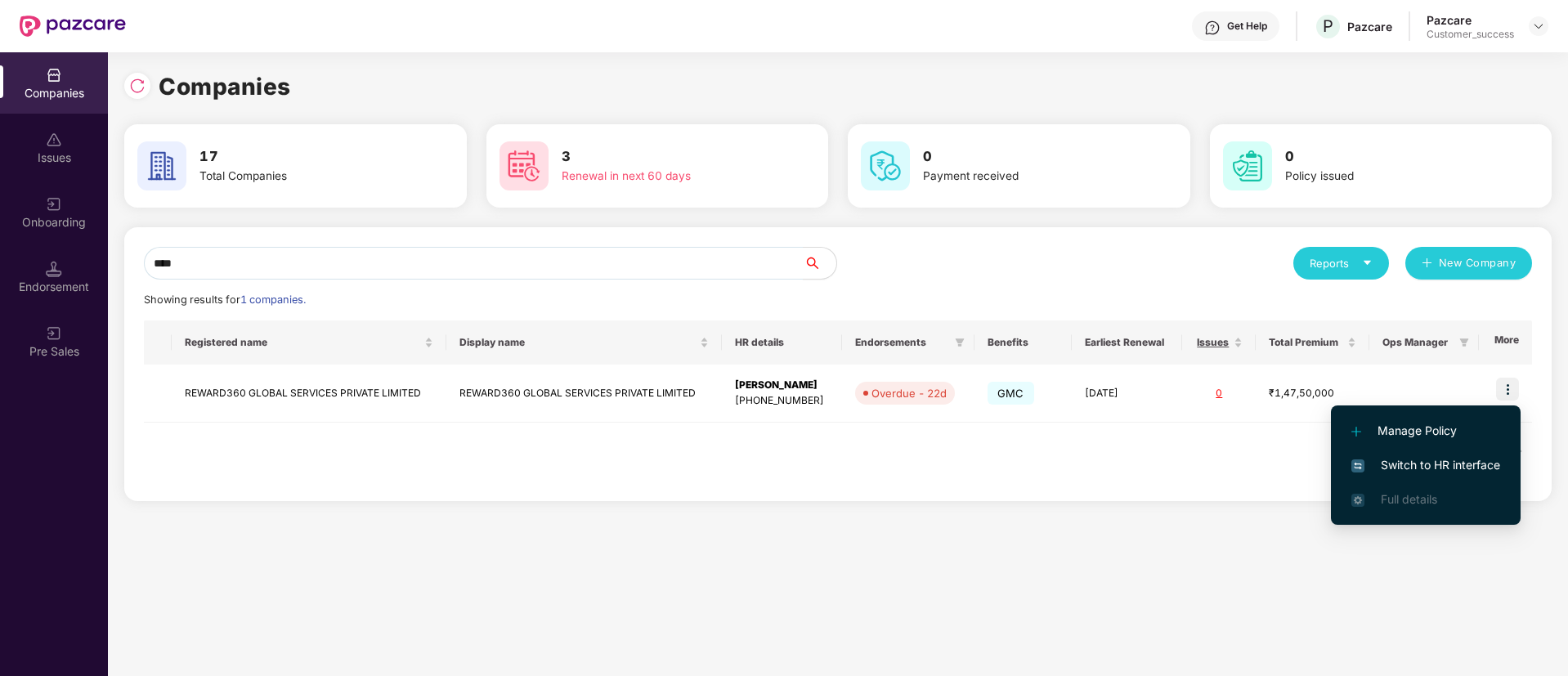
click at [1449, 460] on span "Switch to HR interface" at bounding box center [1425, 465] width 149 height 18
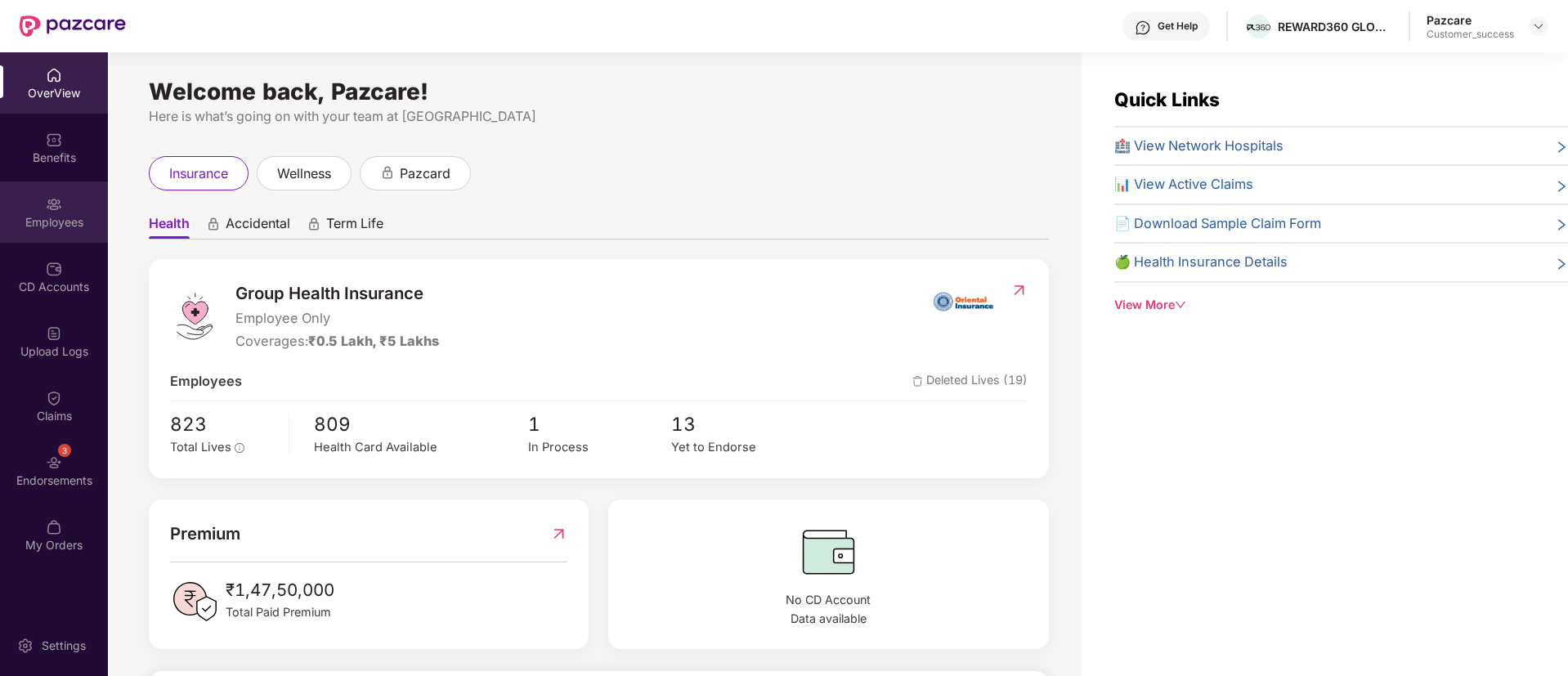
click at [73, 228] on div "Employees" at bounding box center [54, 222] width 108 height 16
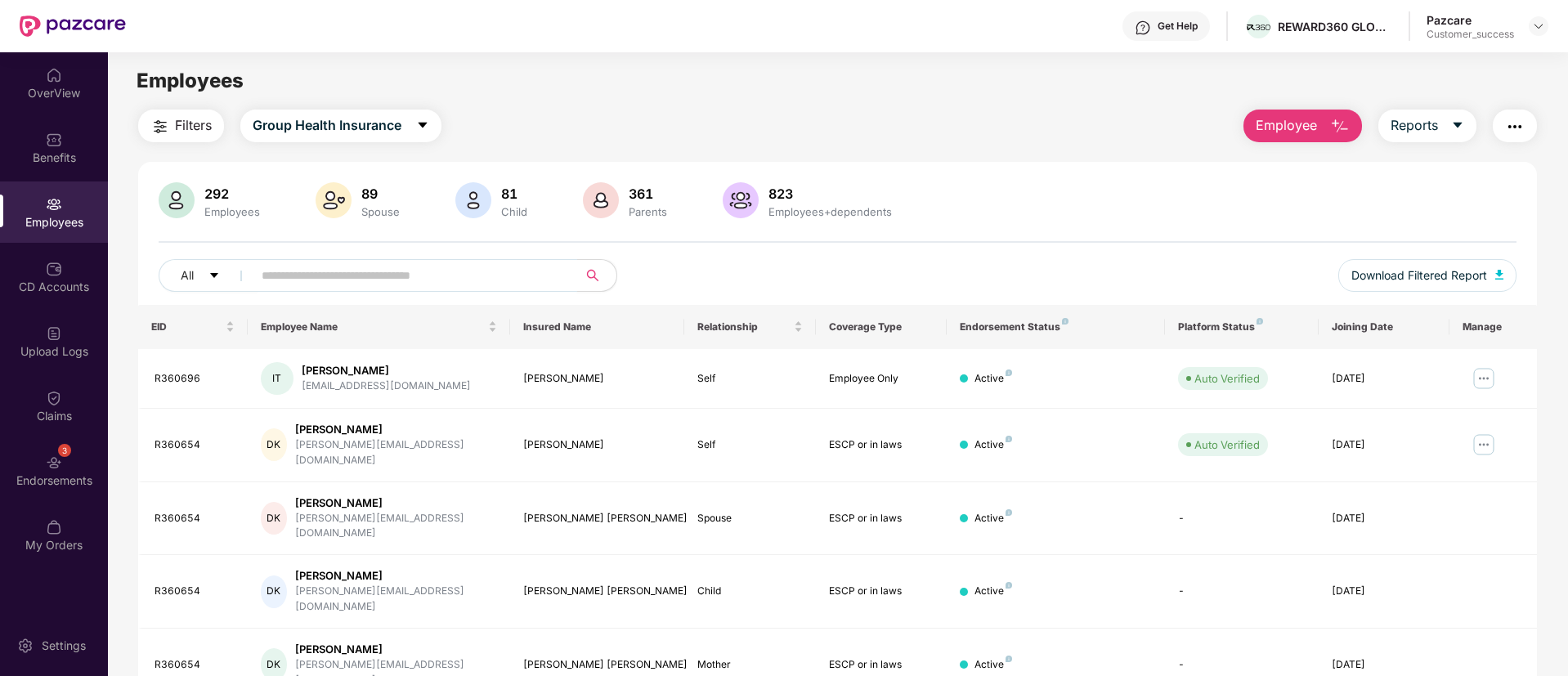
paste input "*******"
click at [322, 283] on input "*******" at bounding box center [408, 275] width 294 height 25
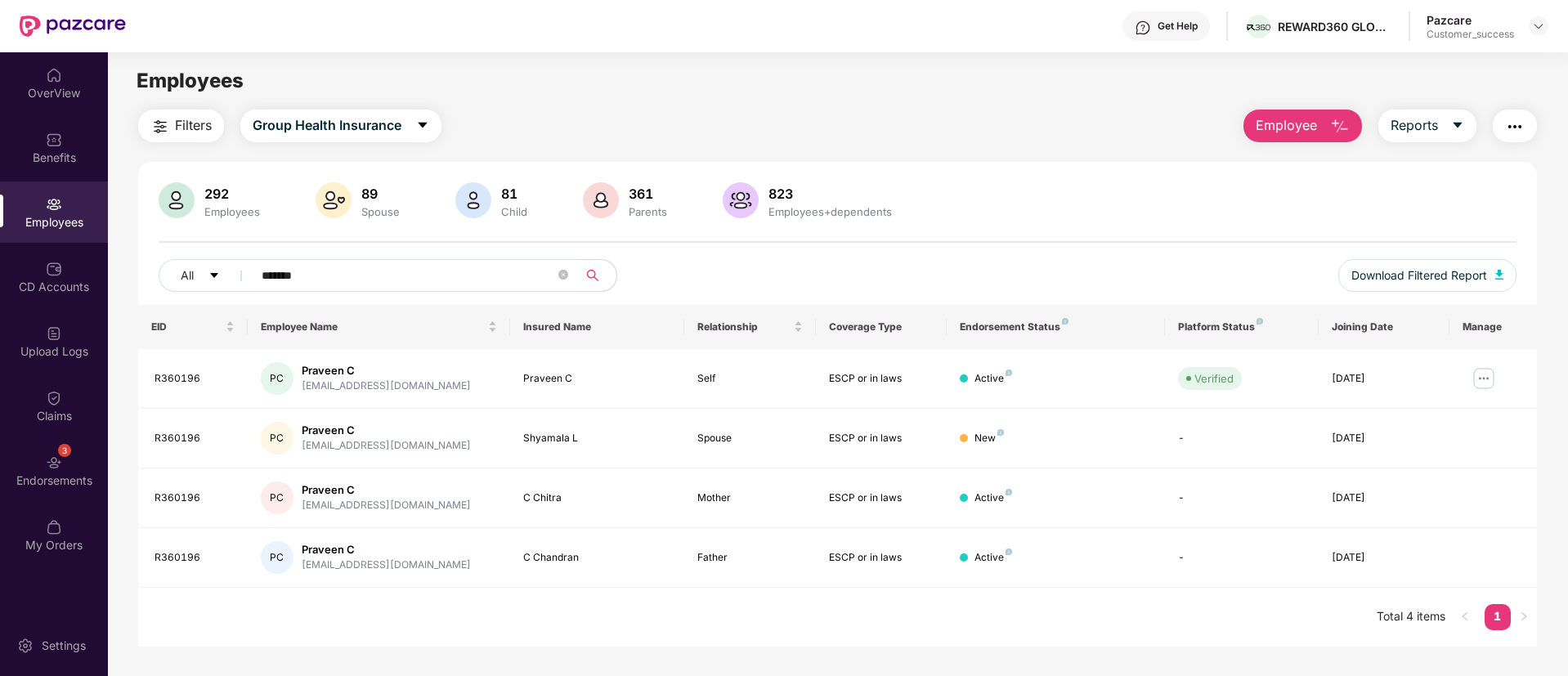
paste input "text"
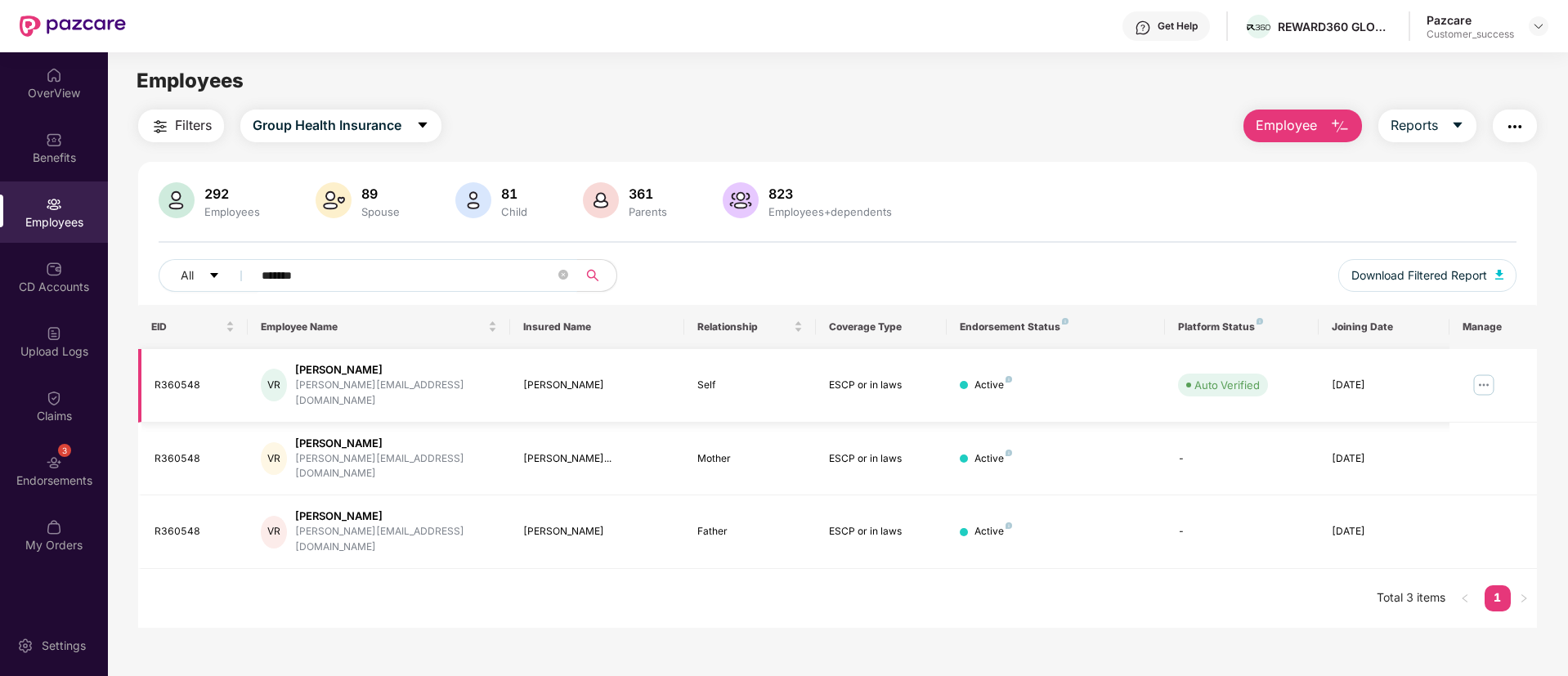
paste input "**********"
type input "*******"
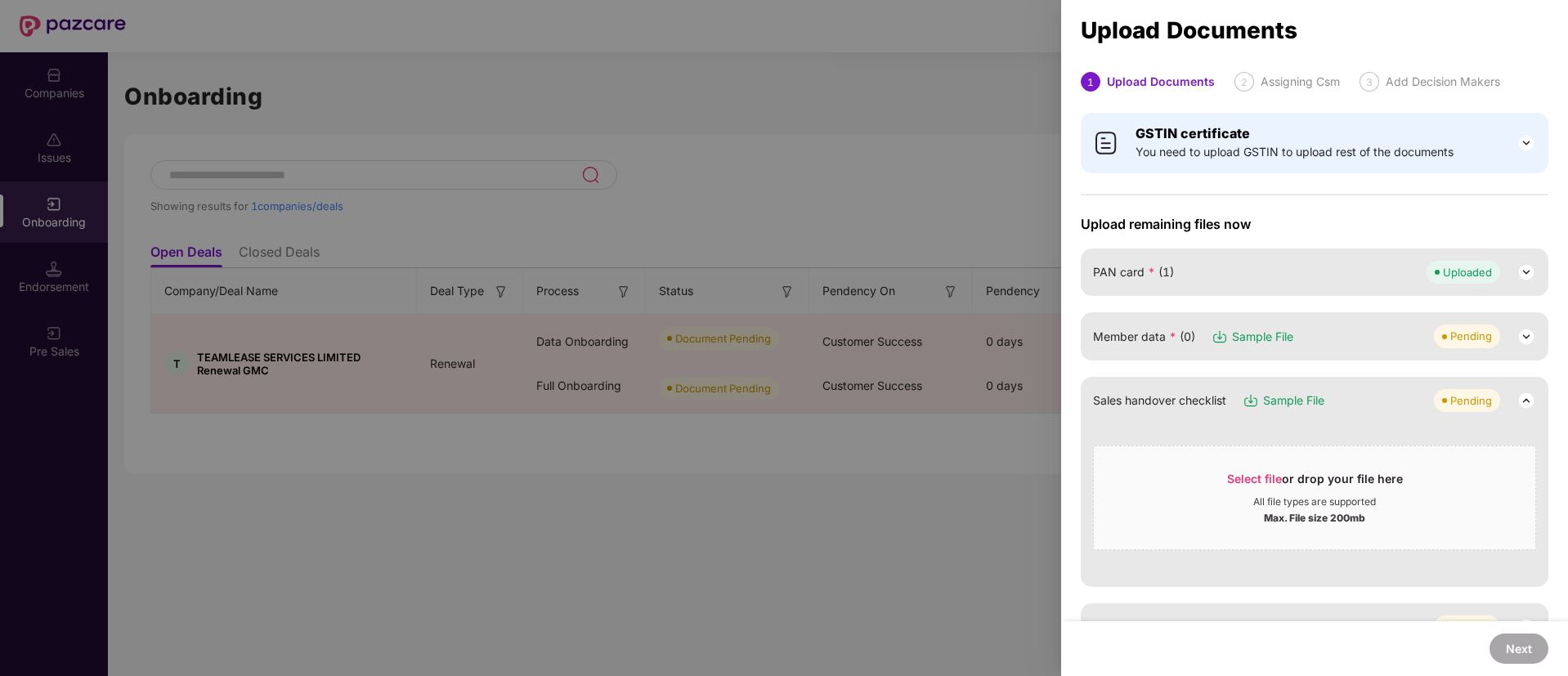
scroll to position [57, 0]
